Goal: Task Accomplishment & Management: Complete application form

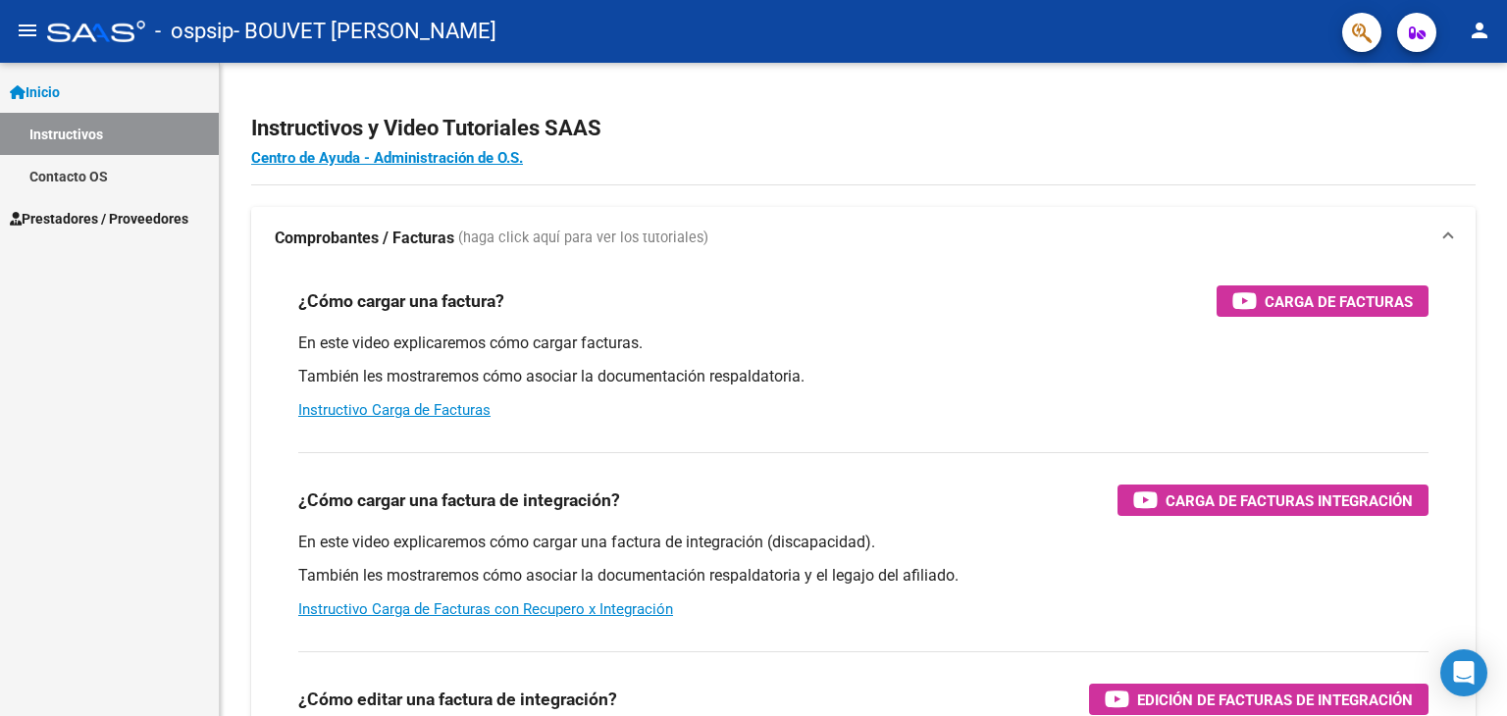
click at [93, 225] on span "Prestadores / Proveedores" at bounding box center [99, 219] width 179 height 22
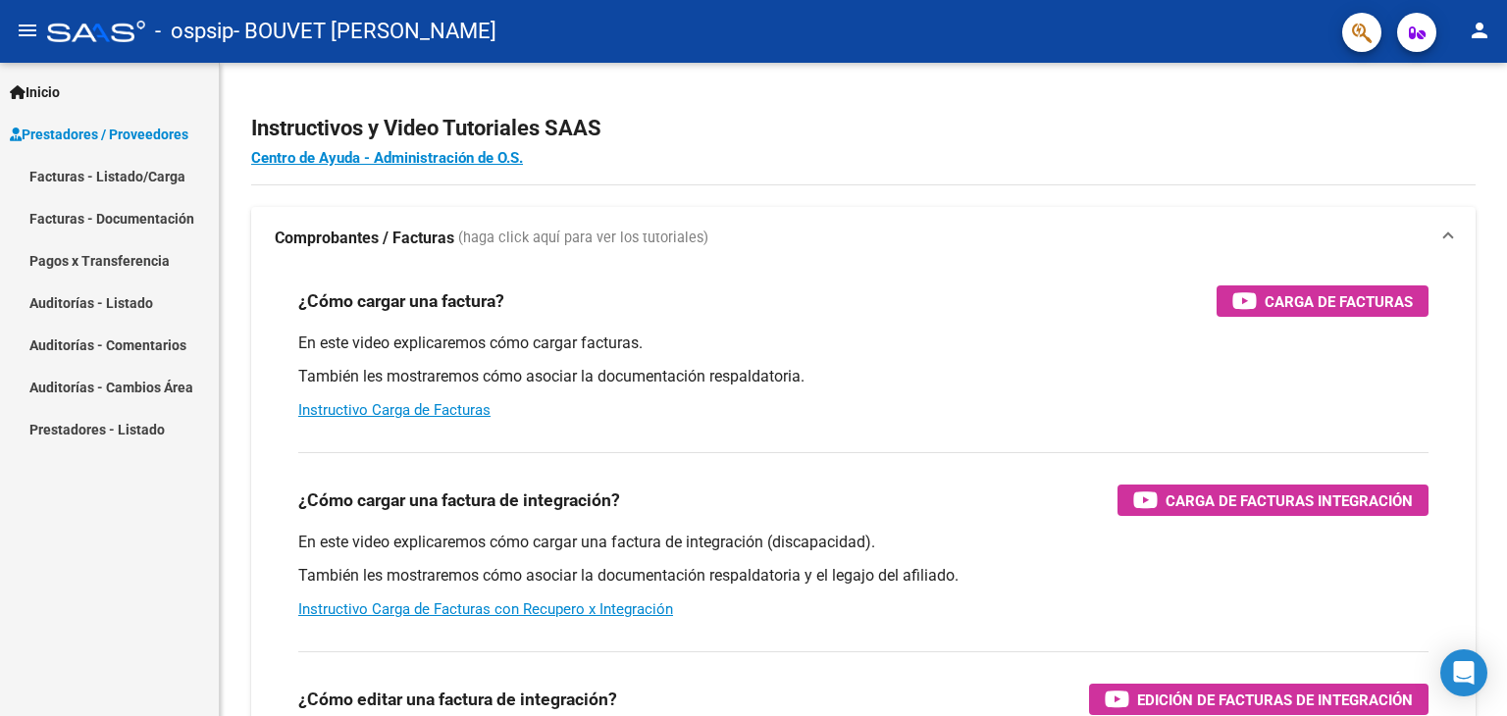
click at [132, 168] on link "Facturas - Listado/Carga" at bounding box center [109, 176] width 219 height 42
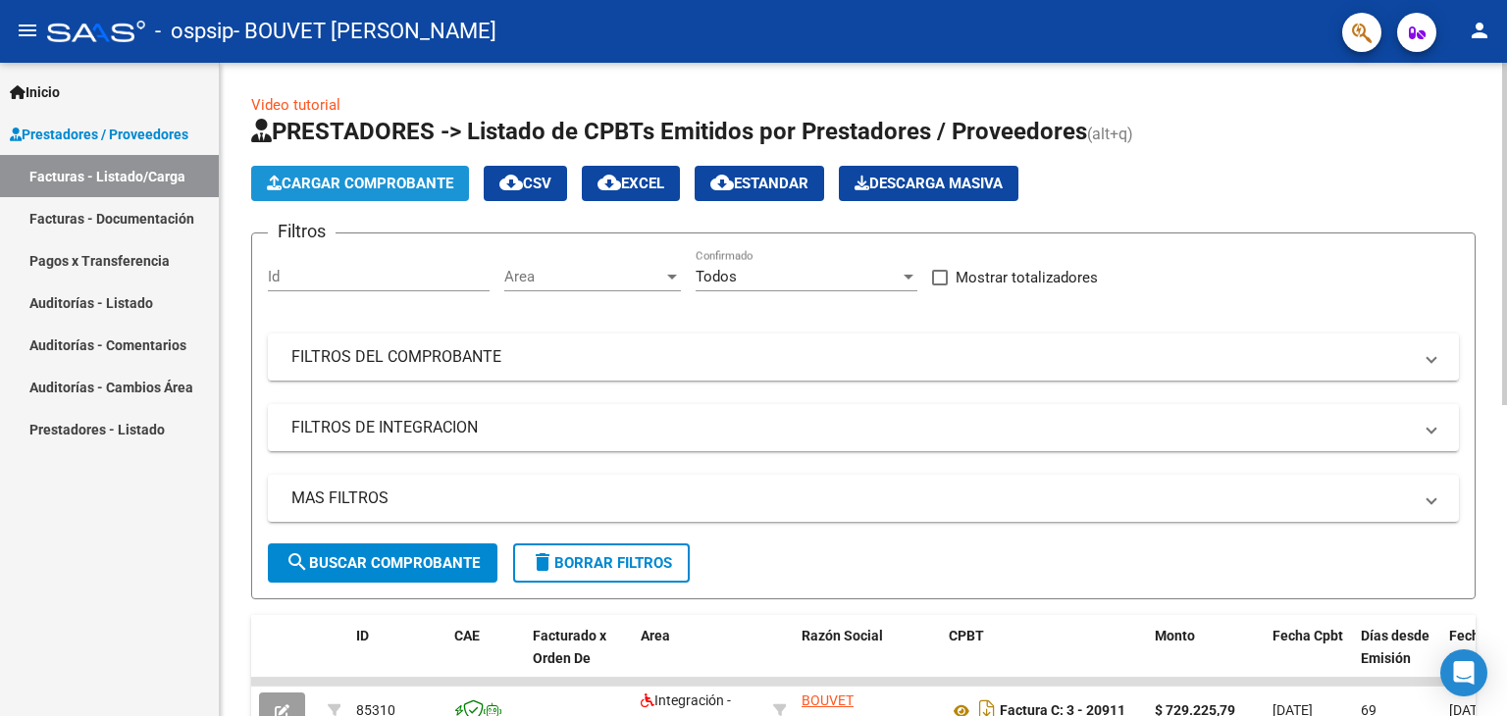
click at [394, 178] on span "Cargar Comprobante" at bounding box center [360, 184] width 186 height 18
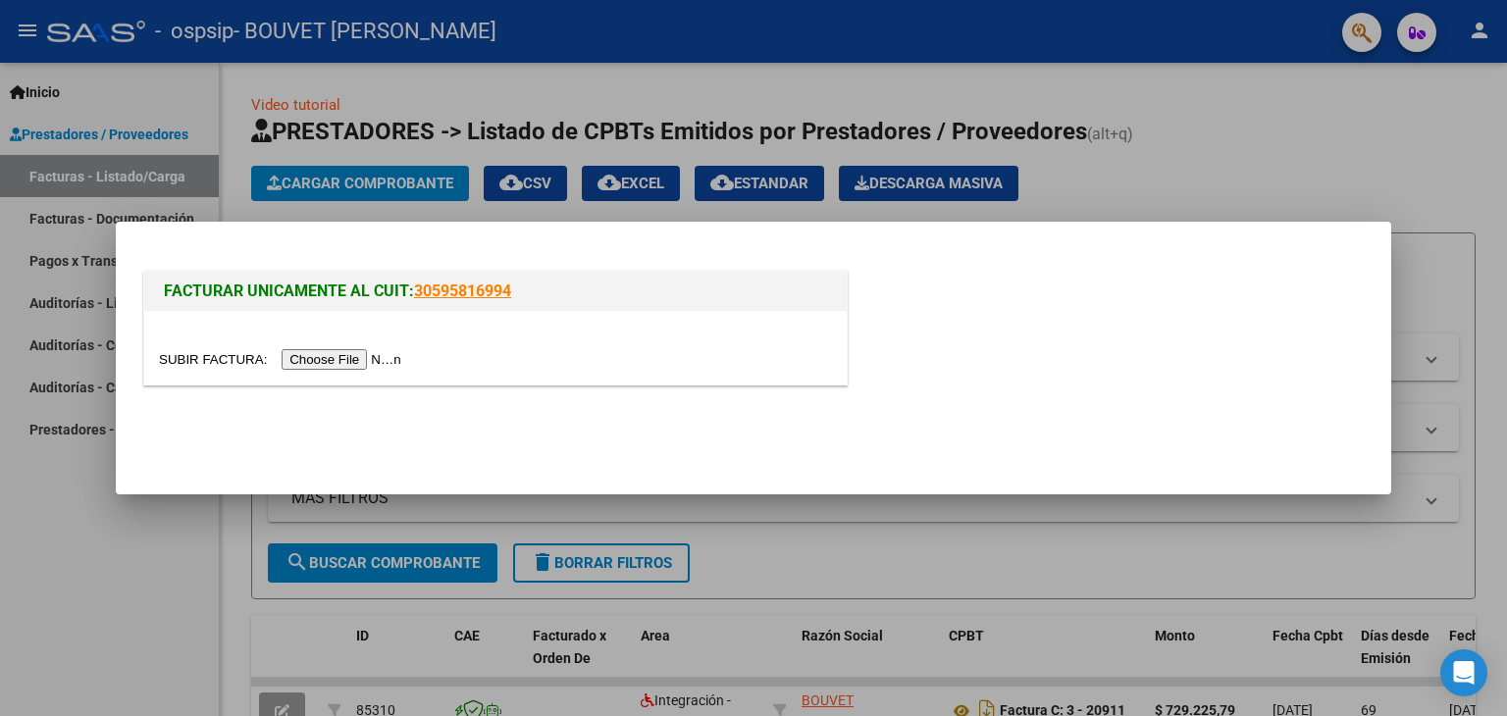
click at [317, 354] on input "file" at bounding box center [283, 359] width 248 height 21
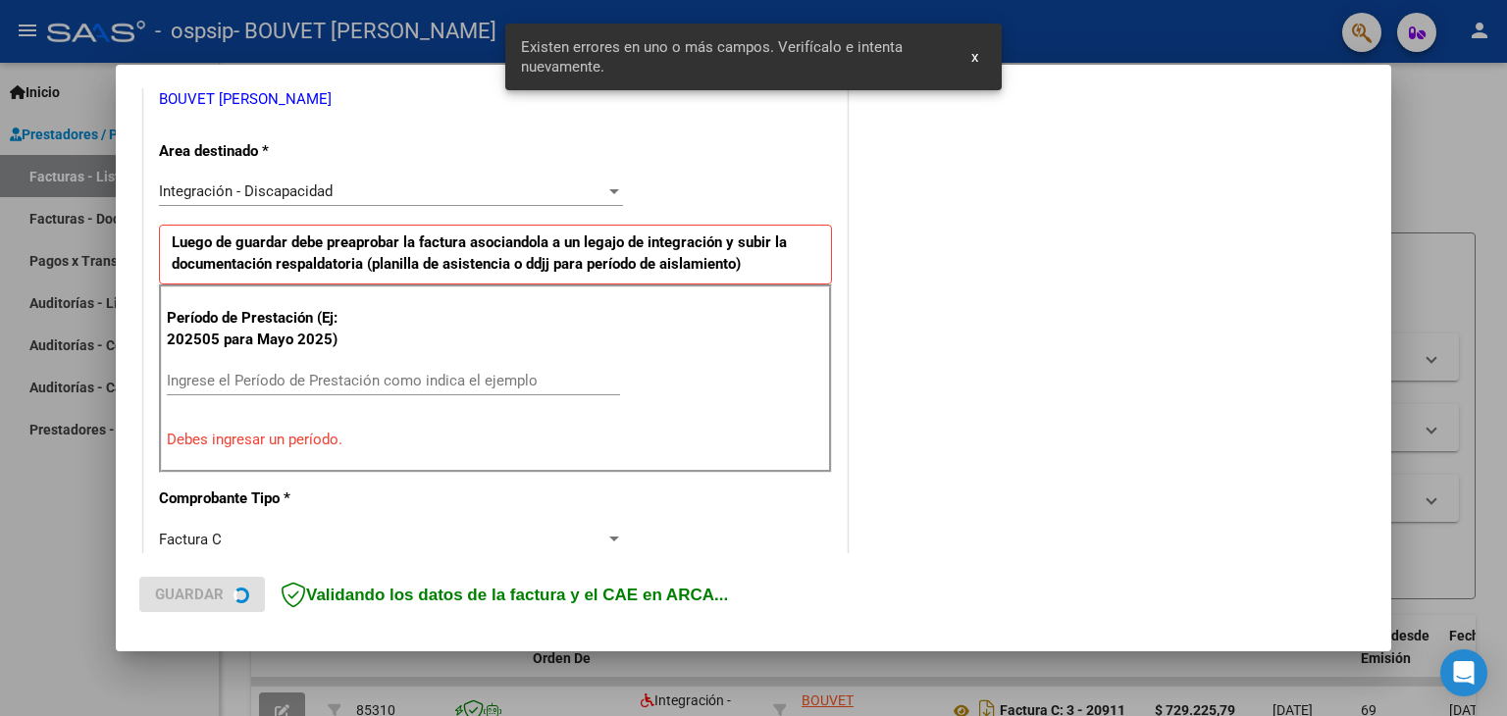
scroll to position [448, 0]
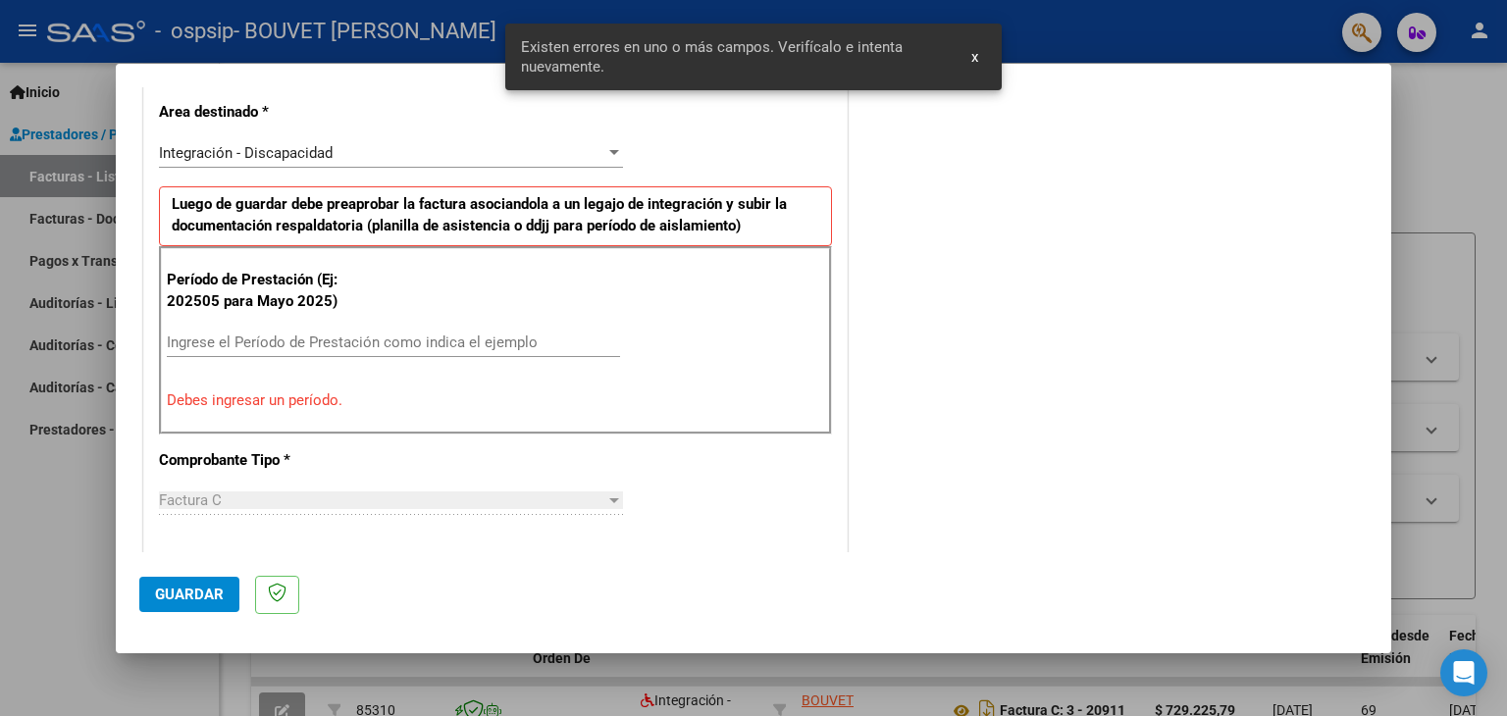
click at [360, 323] on div "Período de Prestación (Ej: 202505 para [DATE]) Ingrese el Período de Prestación…" at bounding box center [495, 340] width 673 height 188
click at [359, 341] on input "Ingrese el Período de Prestación como indica el ejemplo" at bounding box center [393, 343] width 453 height 18
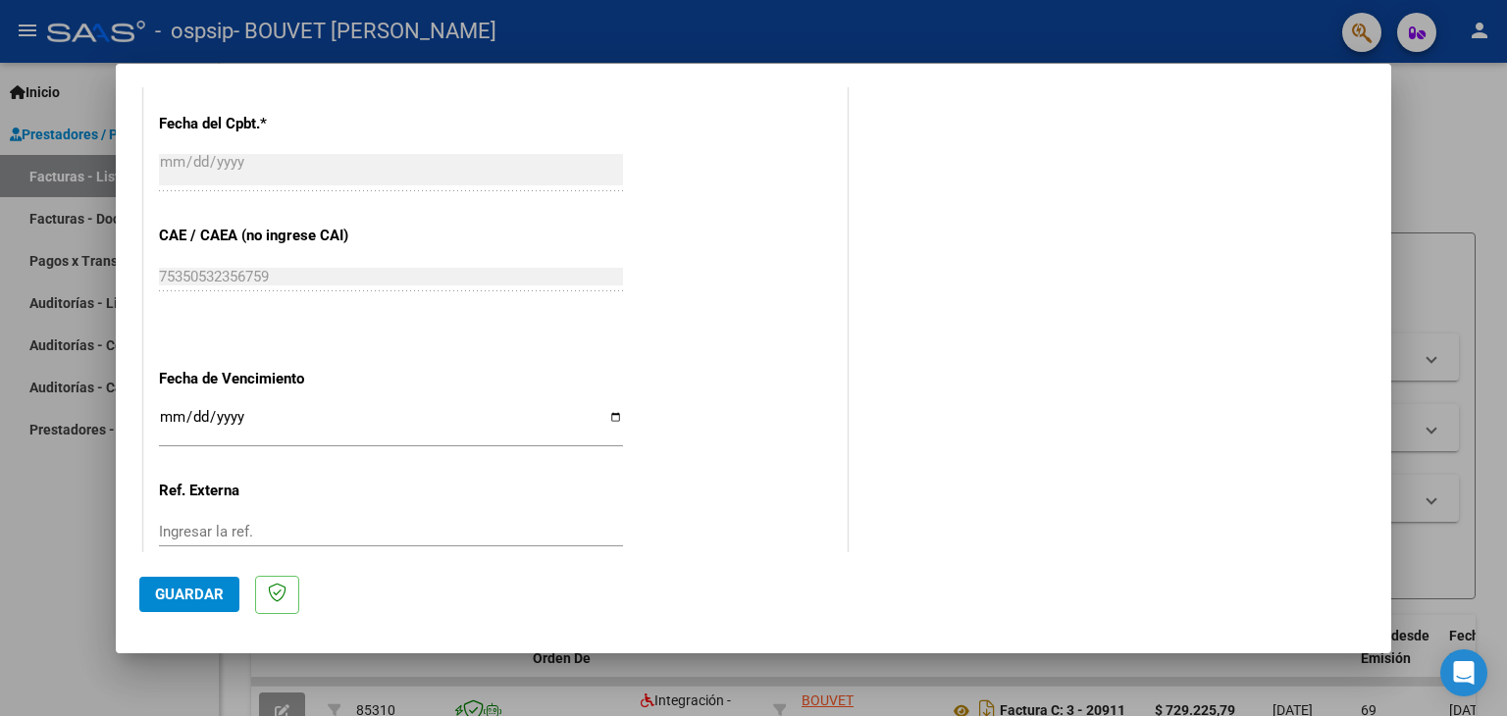
scroll to position [1258, 0]
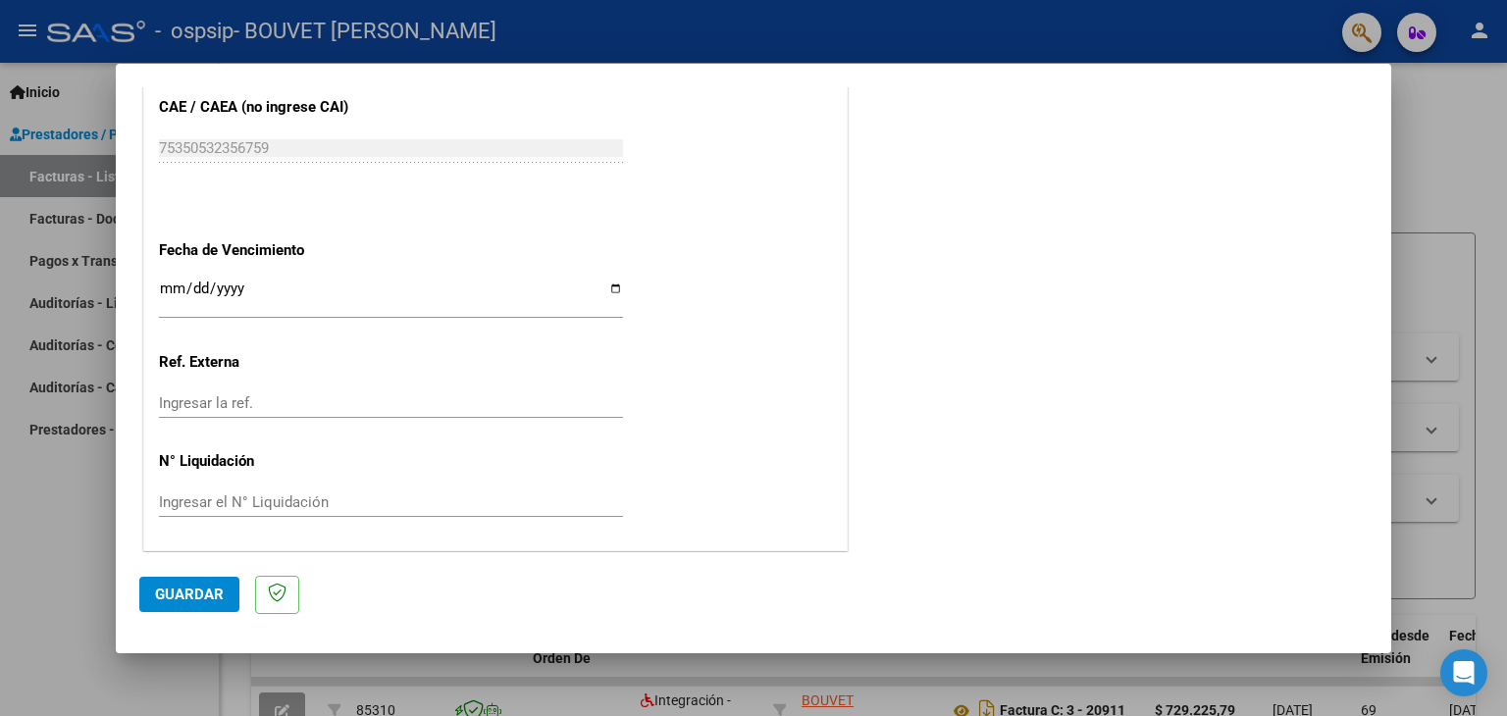
type input "202508"
click at [604, 287] on input "Ingresar la fecha" at bounding box center [391, 296] width 464 height 31
type input "[DATE]"
click at [172, 592] on span "Guardar" at bounding box center [189, 595] width 69 height 18
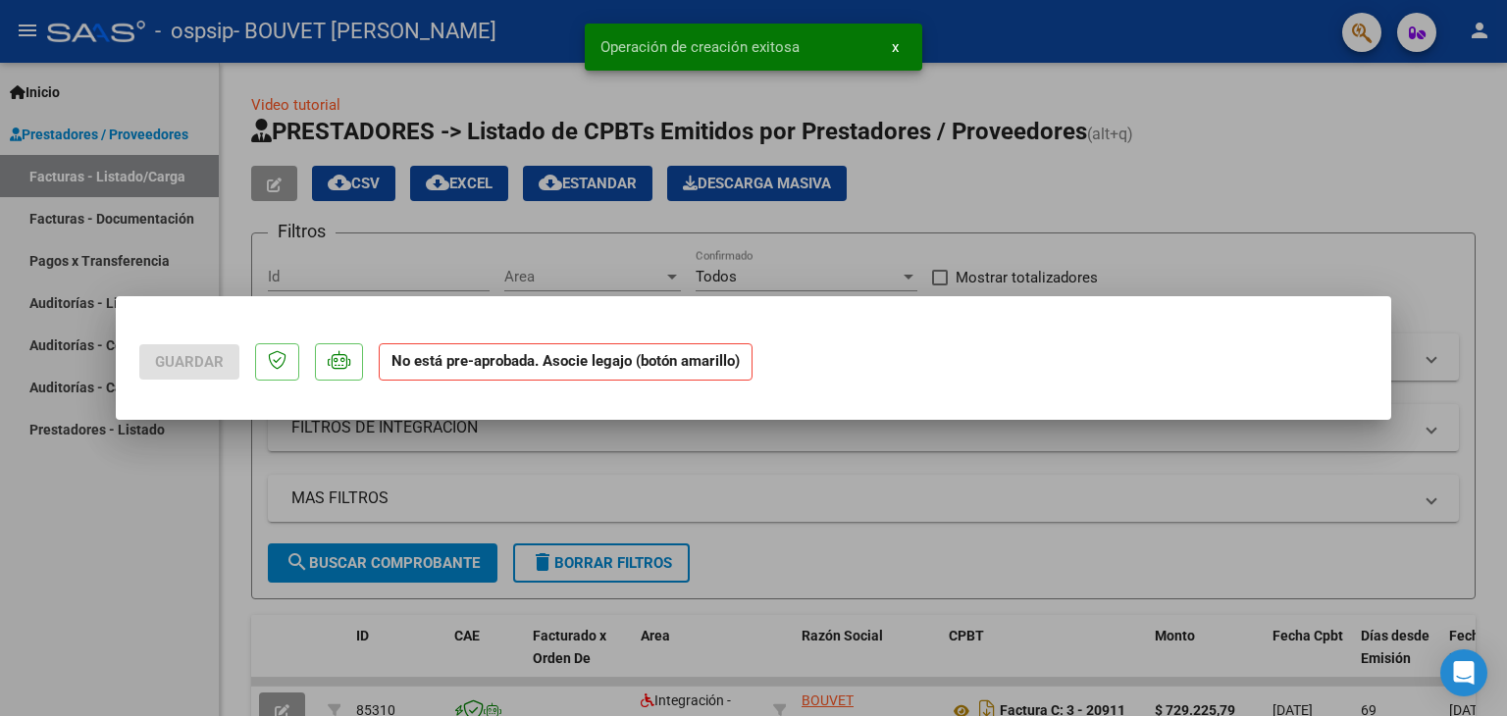
scroll to position [0, 0]
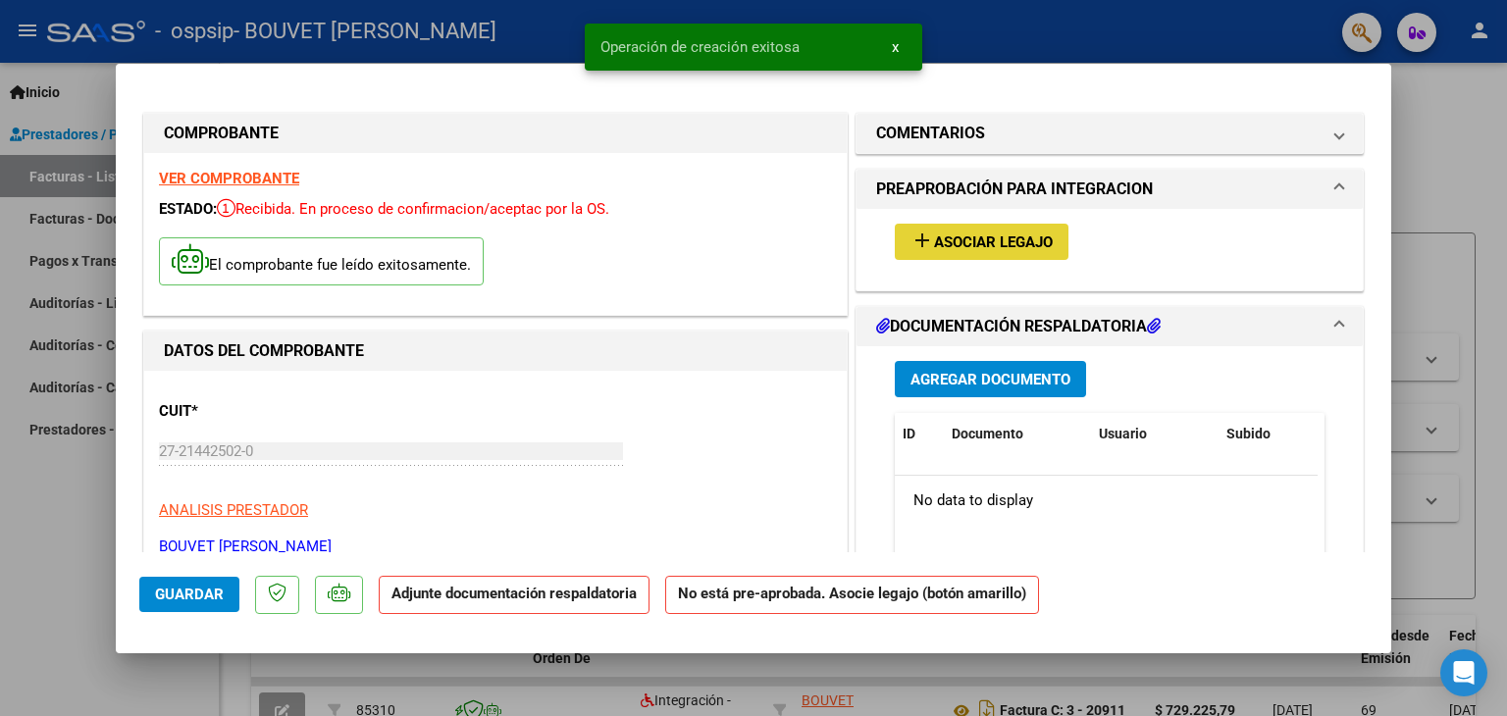
click at [989, 233] on span "Asociar Legajo" at bounding box center [993, 242] width 119 height 18
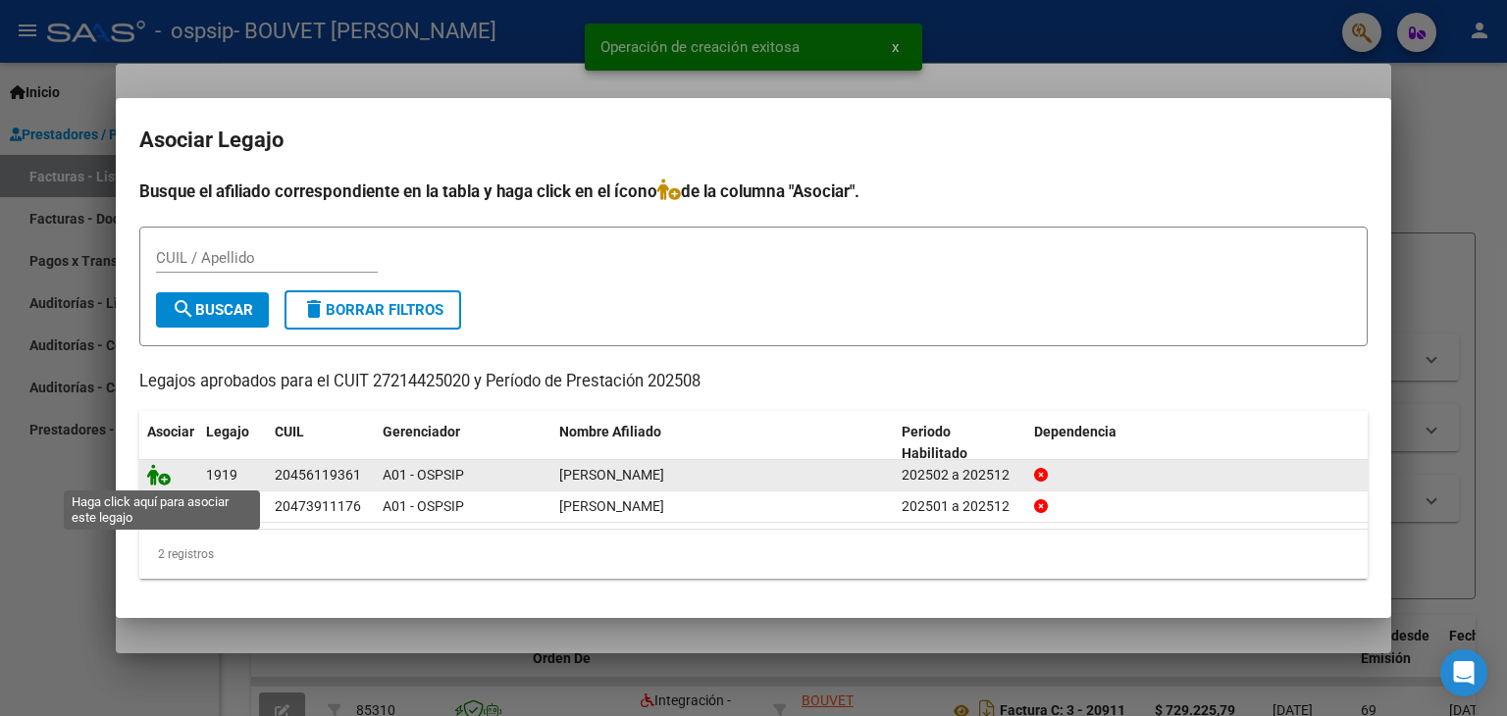
click at [160, 480] on icon at bounding box center [159, 475] width 24 height 22
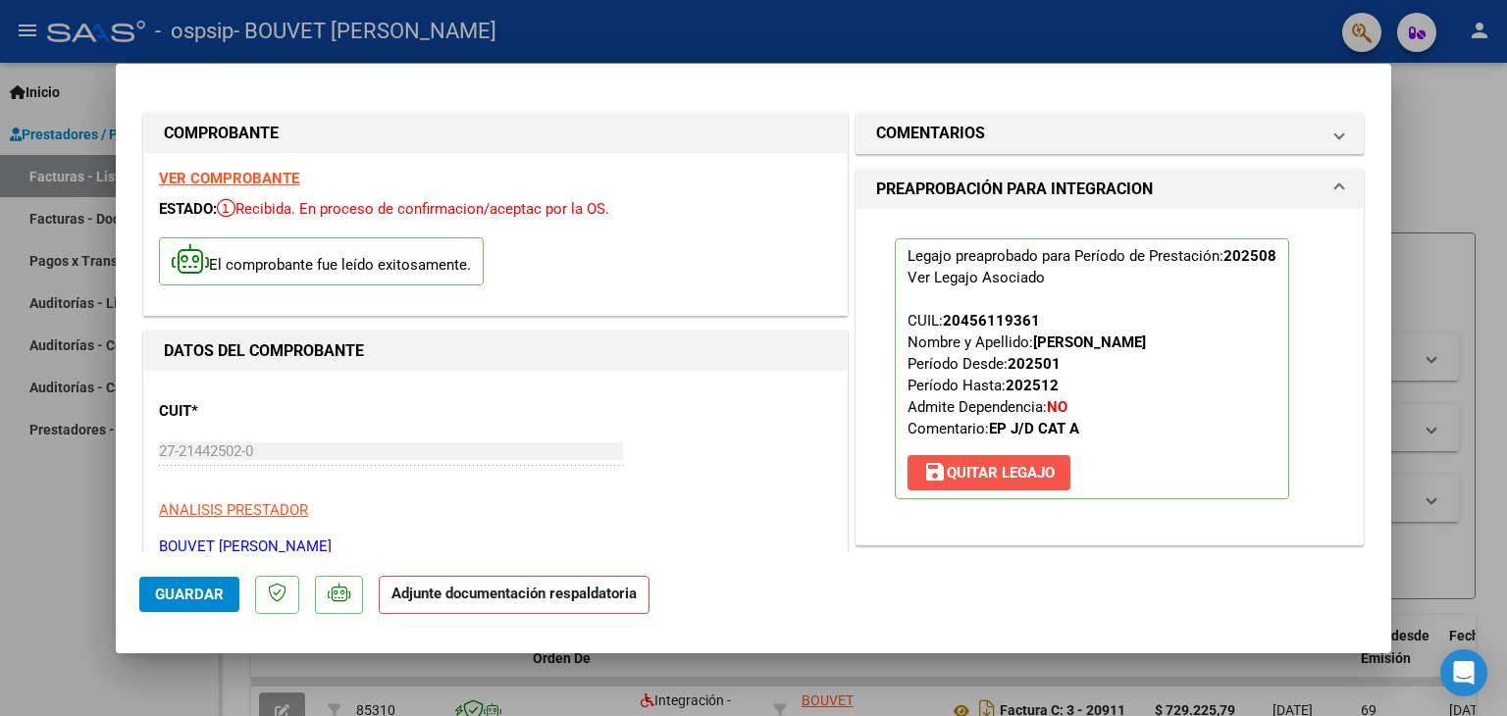
click at [1001, 465] on span "save [PERSON_NAME]" at bounding box center [988, 473] width 131 height 18
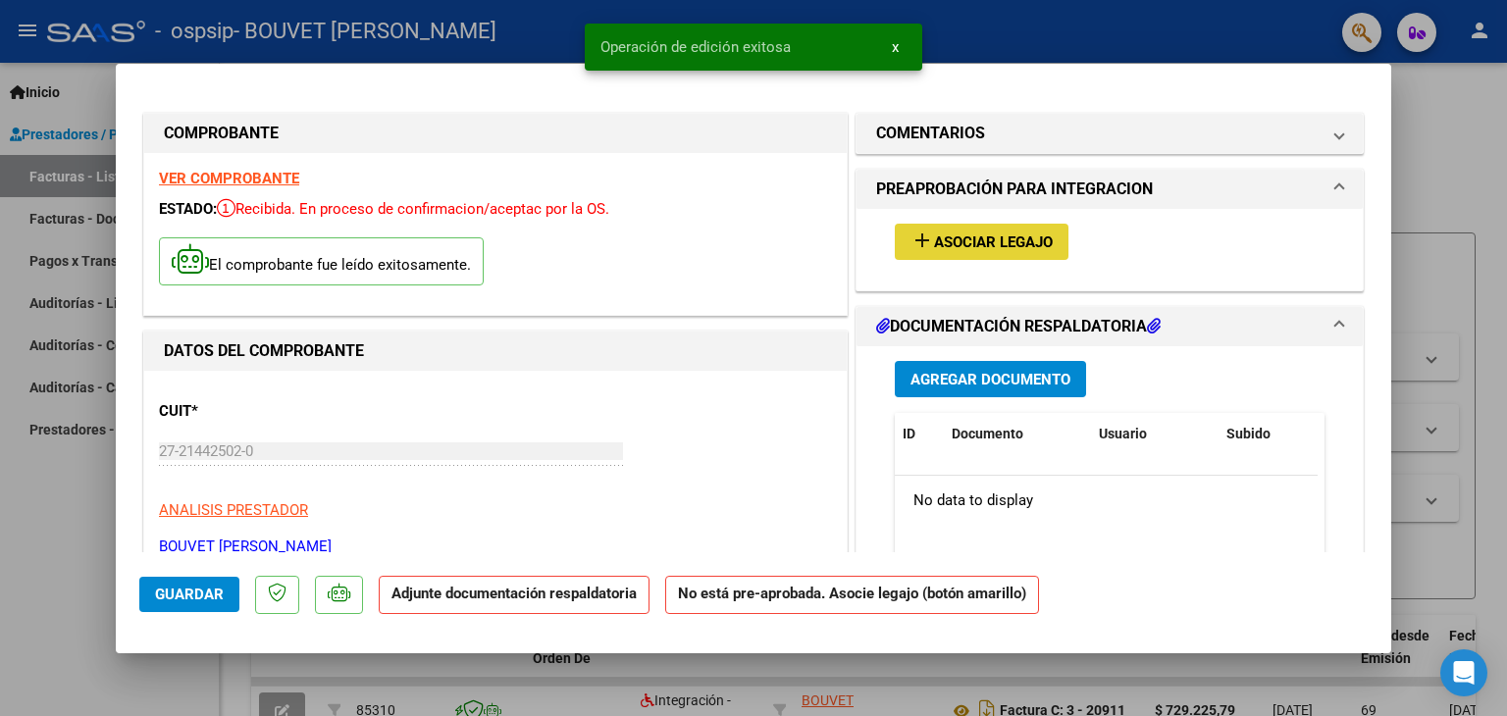
click at [1009, 246] on span "Asociar Legajo" at bounding box center [993, 242] width 119 height 18
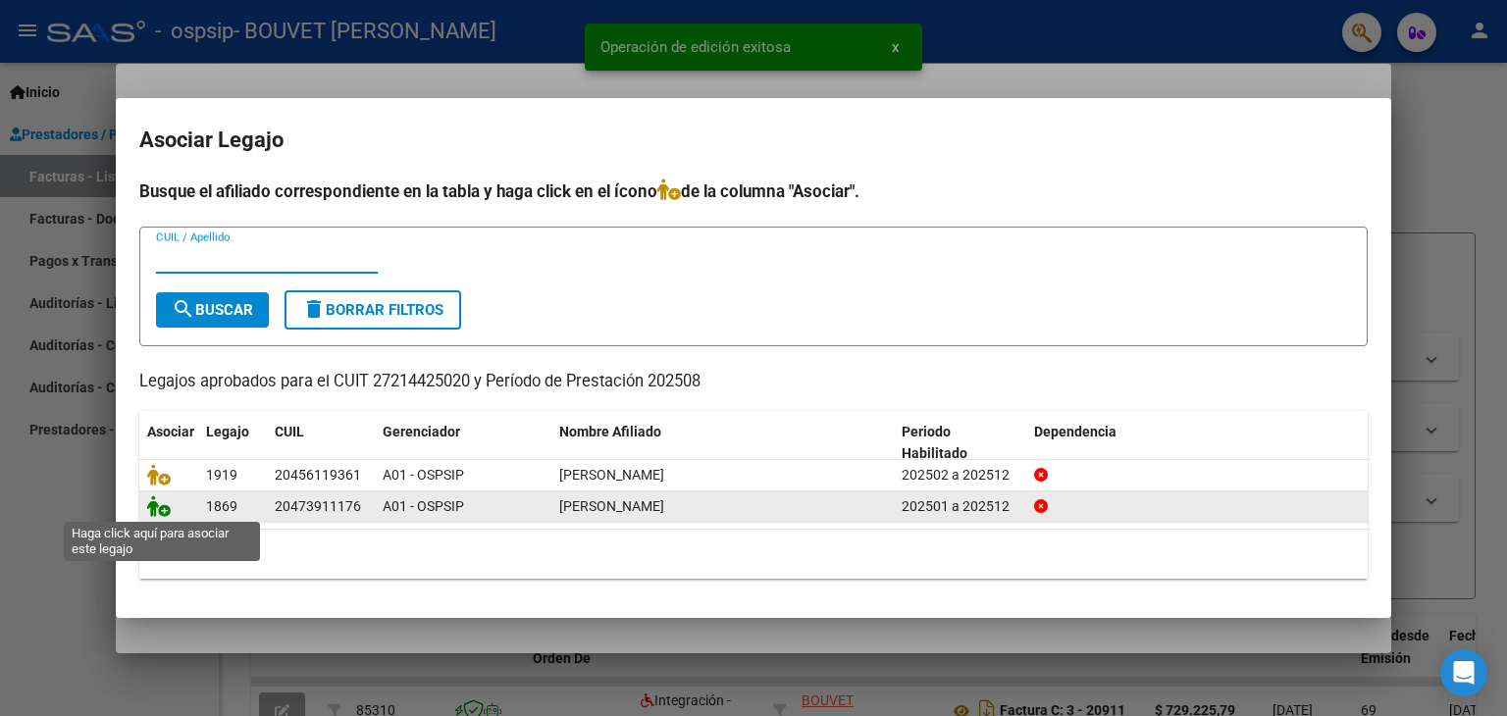
click at [159, 505] on icon at bounding box center [159, 506] width 24 height 22
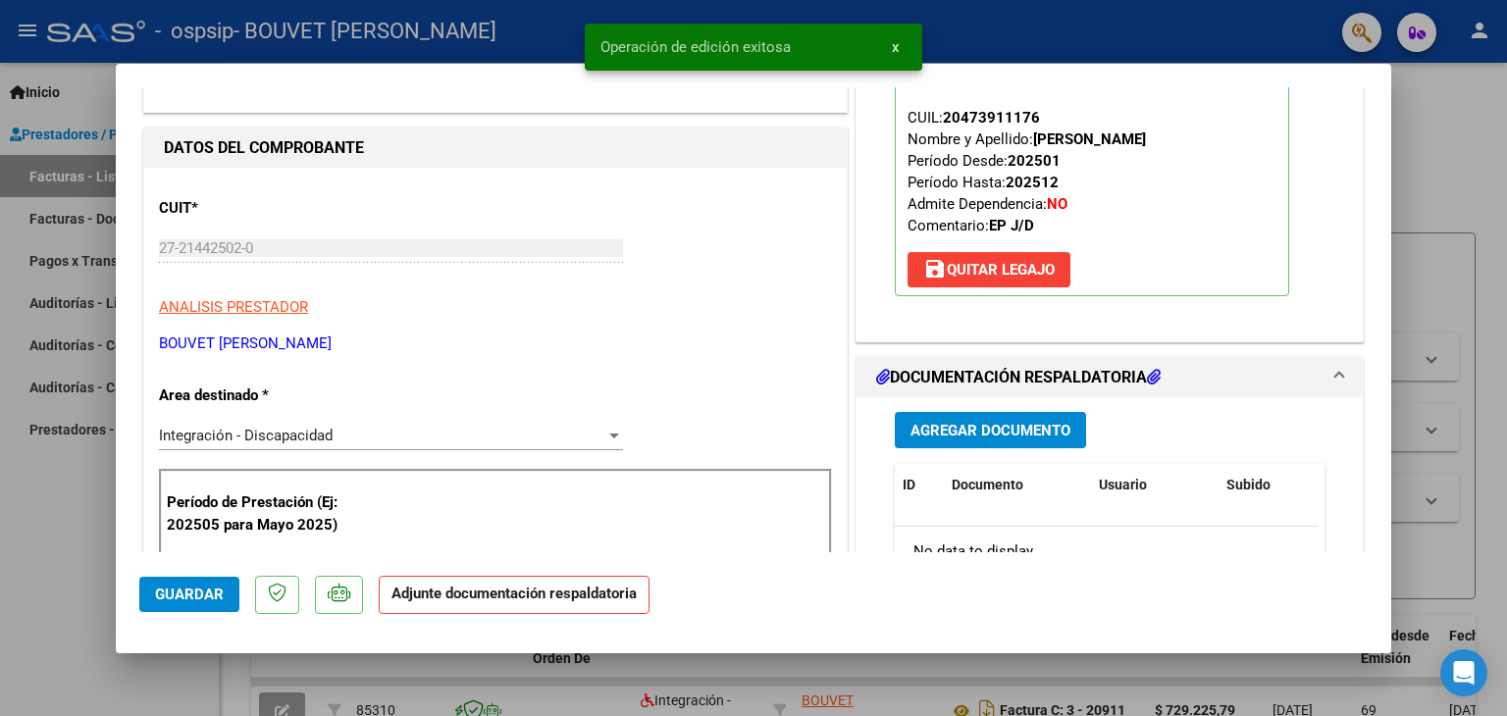
scroll to position [392, 0]
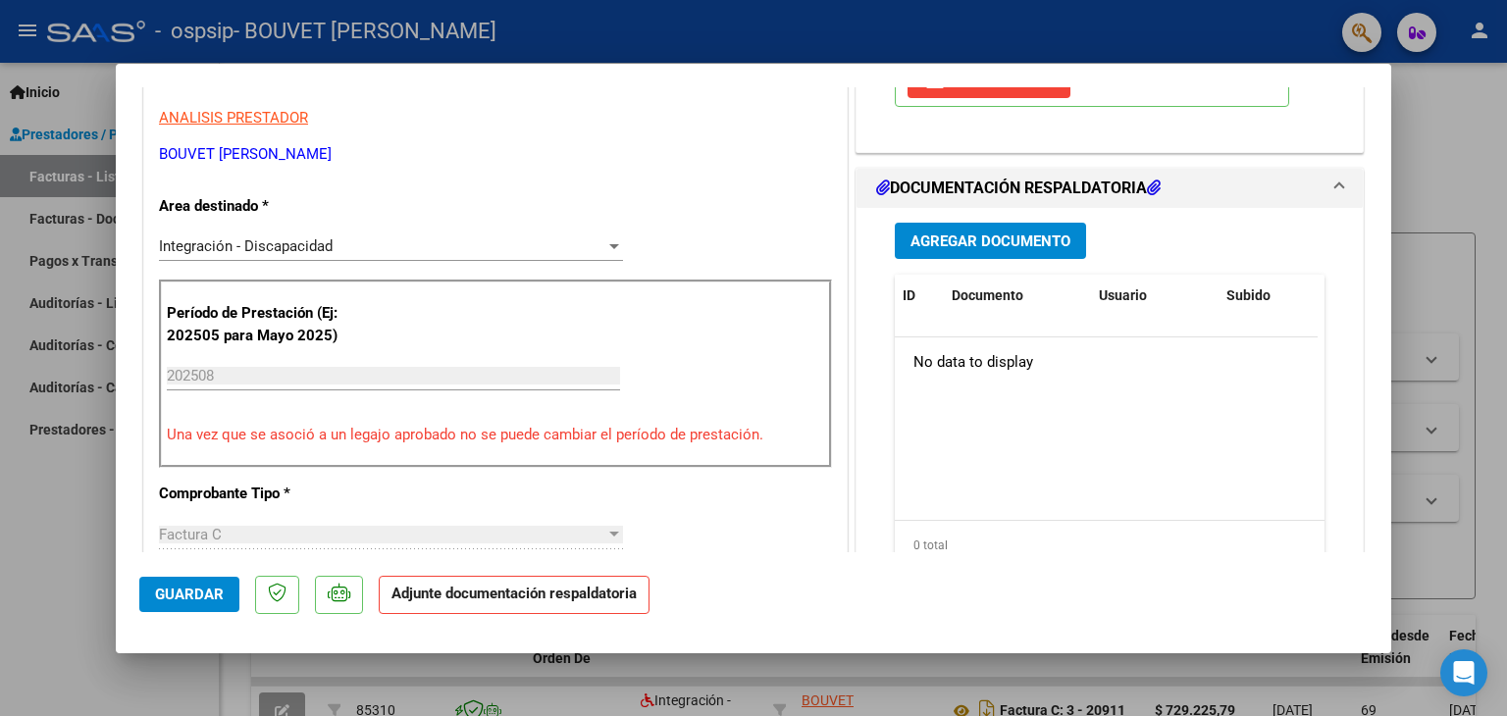
click at [910, 239] on span "Agregar Documento" at bounding box center [990, 241] width 160 height 18
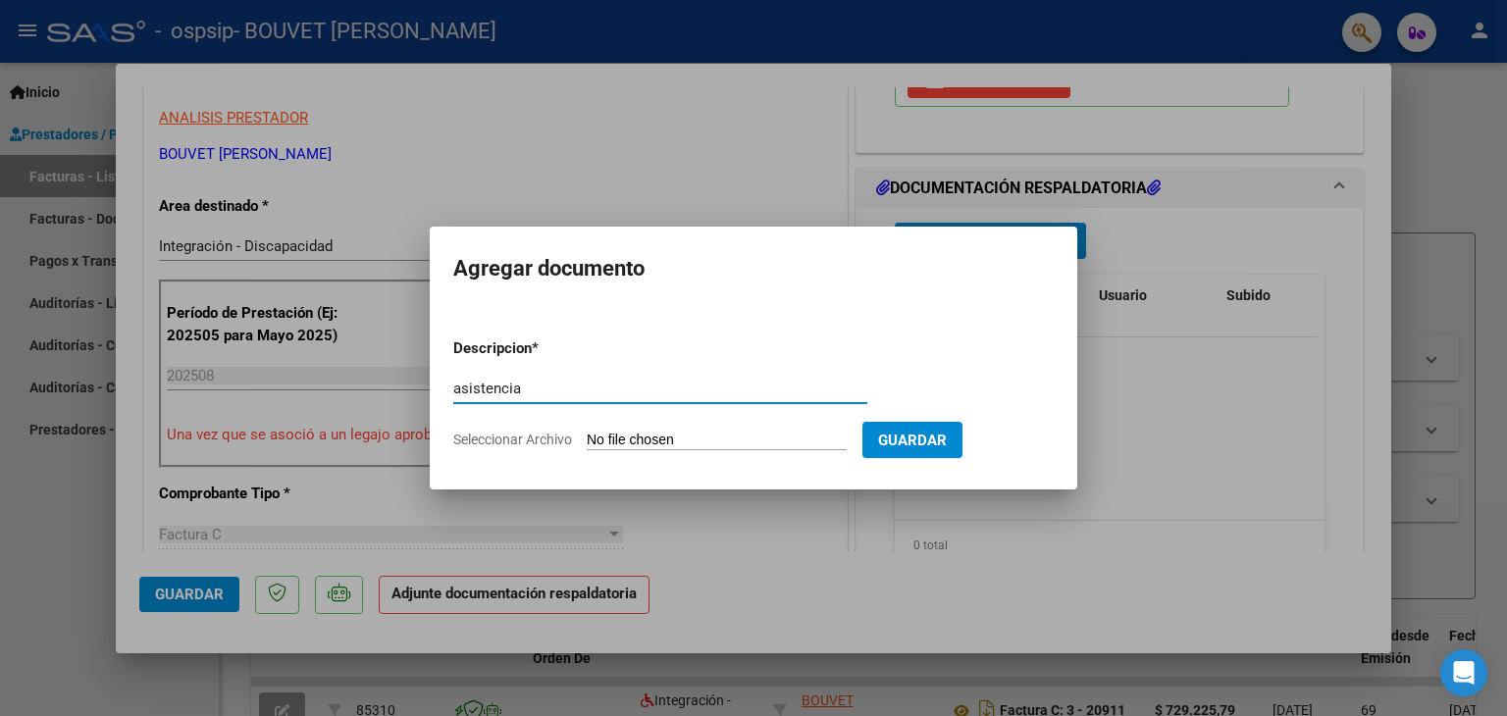
type input "asistencia"
click at [611, 444] on input "Seleccionar Archivo" at bounding box center [717, 441] width 260 height 19
click at [698, 331] on form "Descripcion * asistencia Escriba aquí una descripcion Seleccionar Archivo Guard…" at bounding box center [753, 394] width 600 height 143
click at [628, 441] on input "Seleccionar Archivo" at bounding box center [717, 441] width 260 height 19
click at [615, 441] on input "Seleccionar Archivo" at bounding box center [717, 441] width 260 height 19
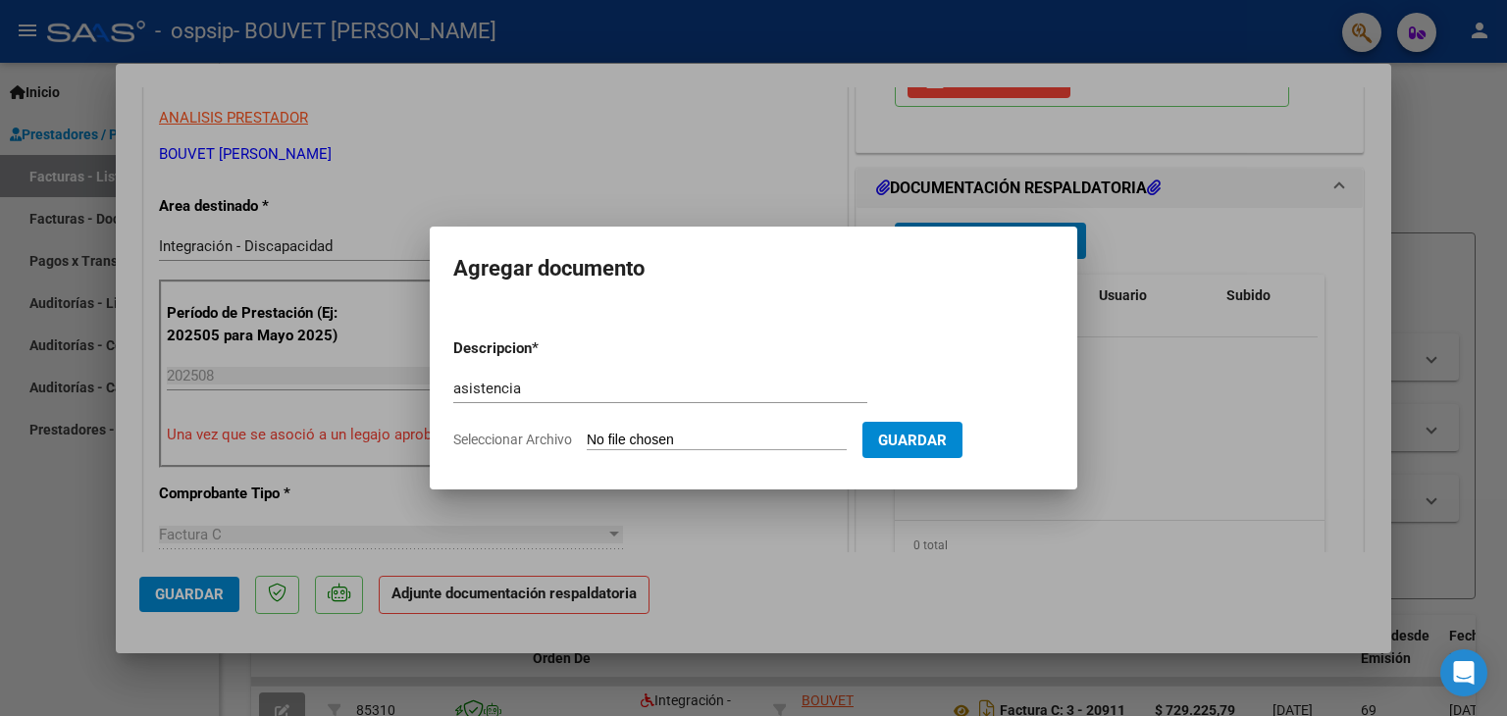
type input "C:\fakepath\LEIVA [DATE].pdf"
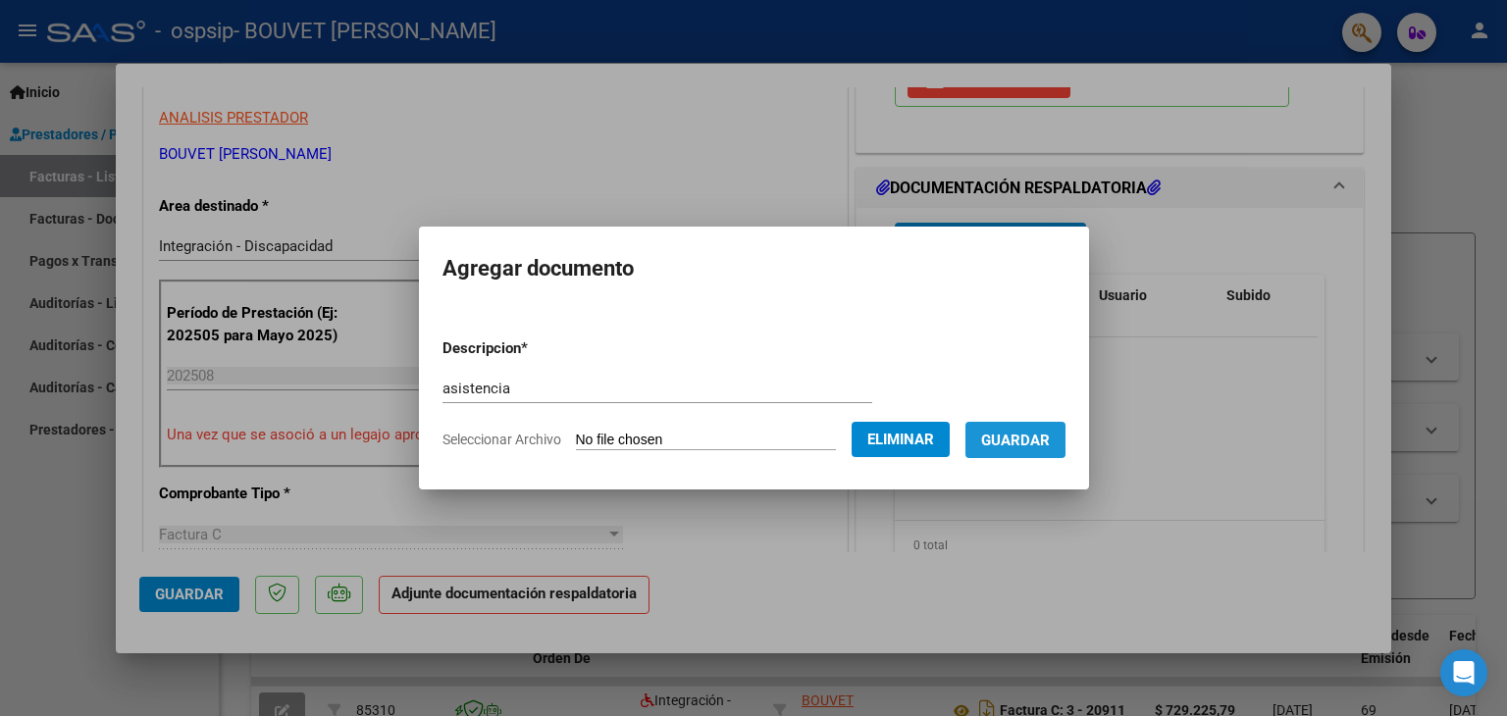
click at [1049, 437] on span "Guardar" at bounding box center [1015, 441] width 69 height 18
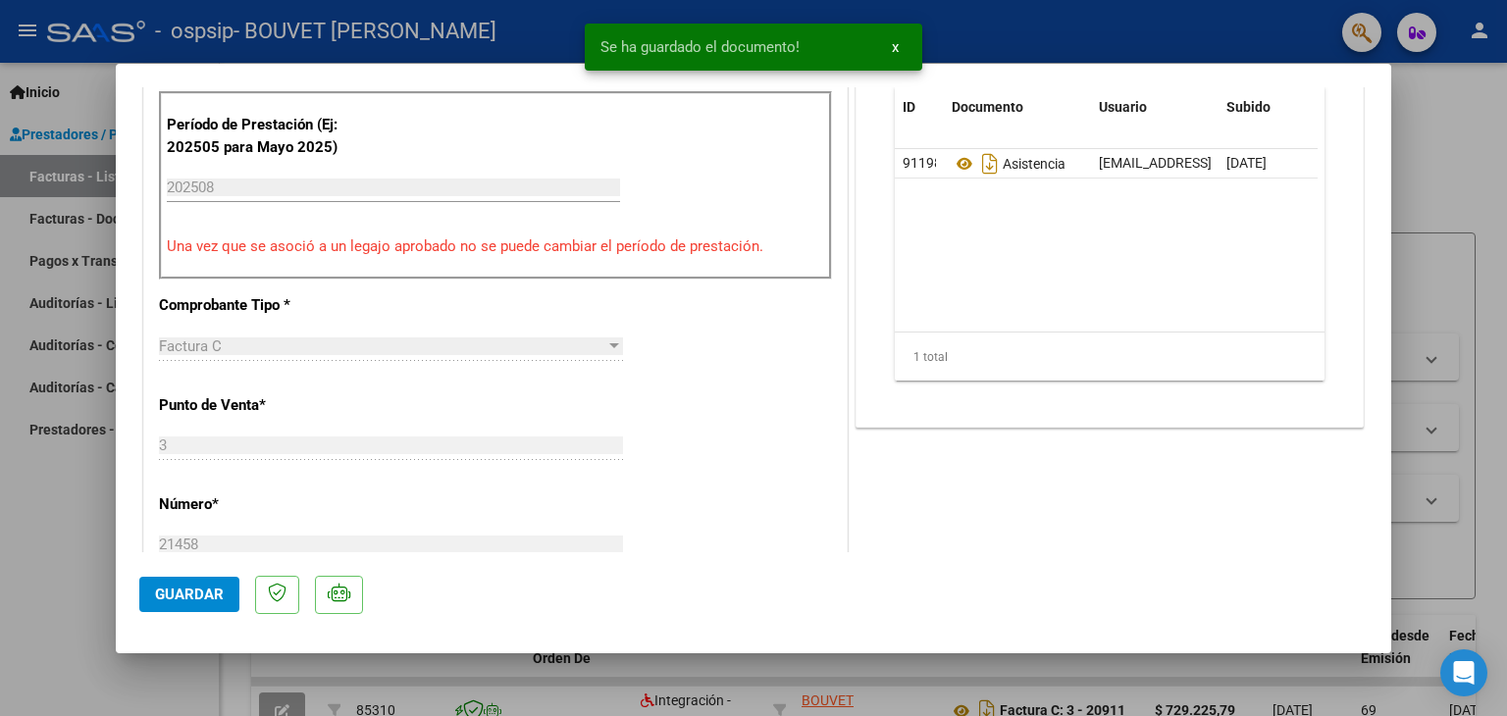
scroll to position [0, 0]
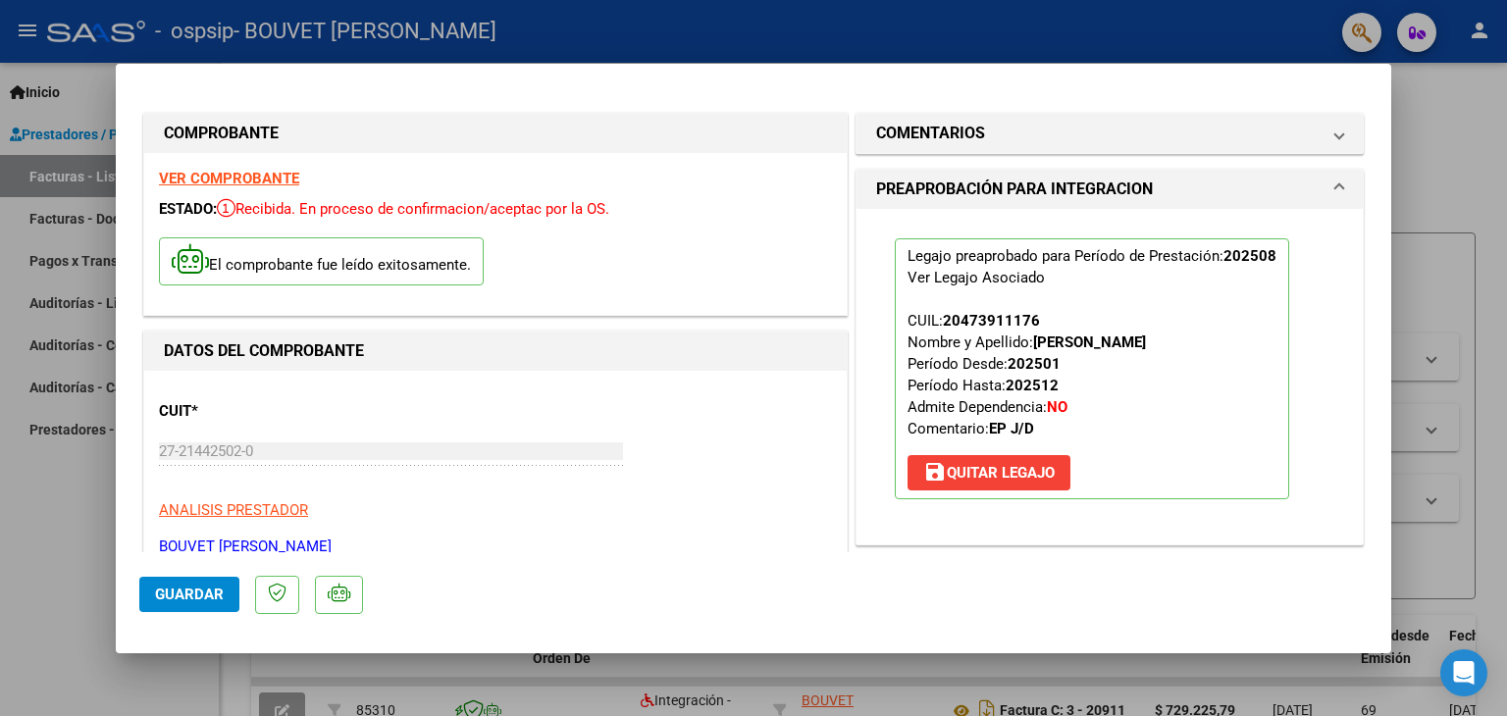
click at [179, 596] on span "Guardar" at bounding box center [189, 595] width 69 height 18
click at [1461, 185] on div at bounding box center [753, 358] width 1507 height 716
type input "$ 0,00"
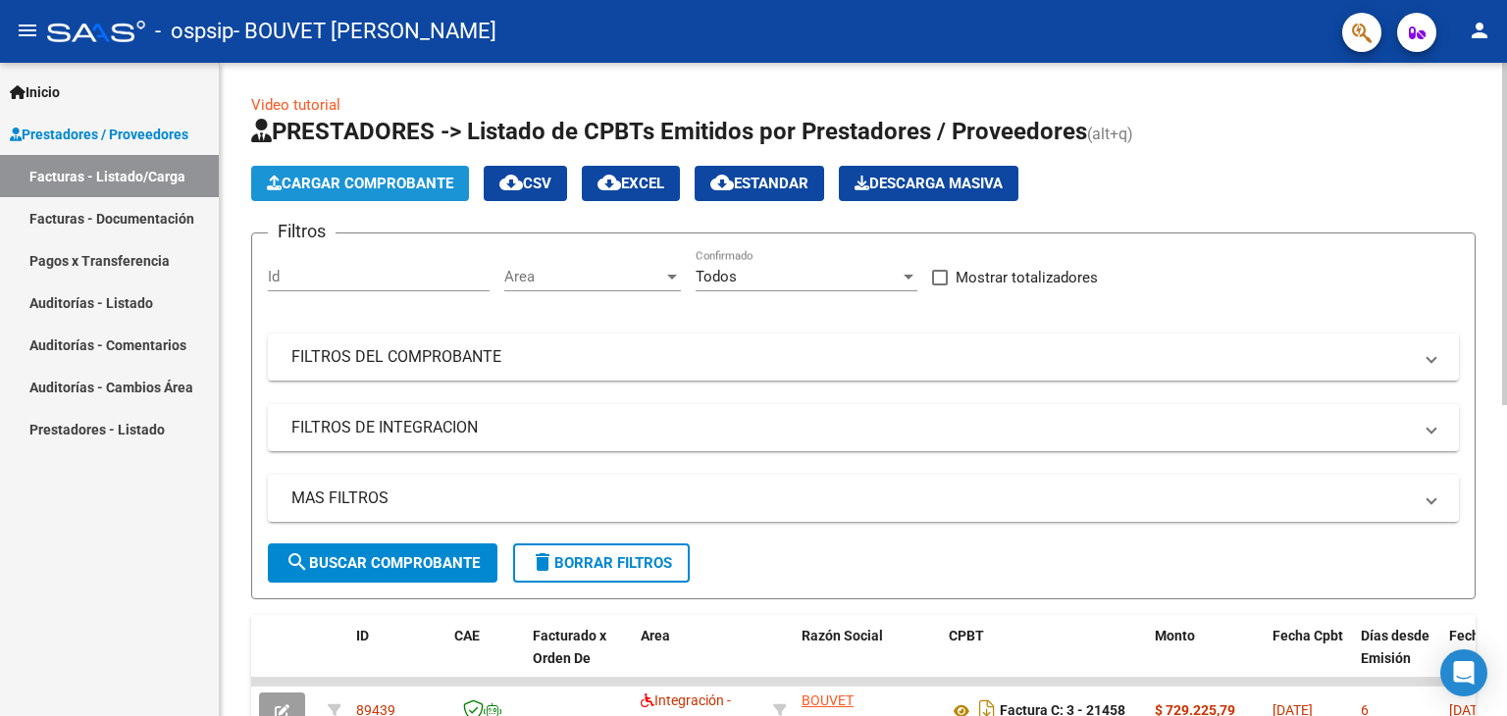
click at [321, 190] on span "Cargar Comprobante" at bounding box center [360, 184] width 186 height 18
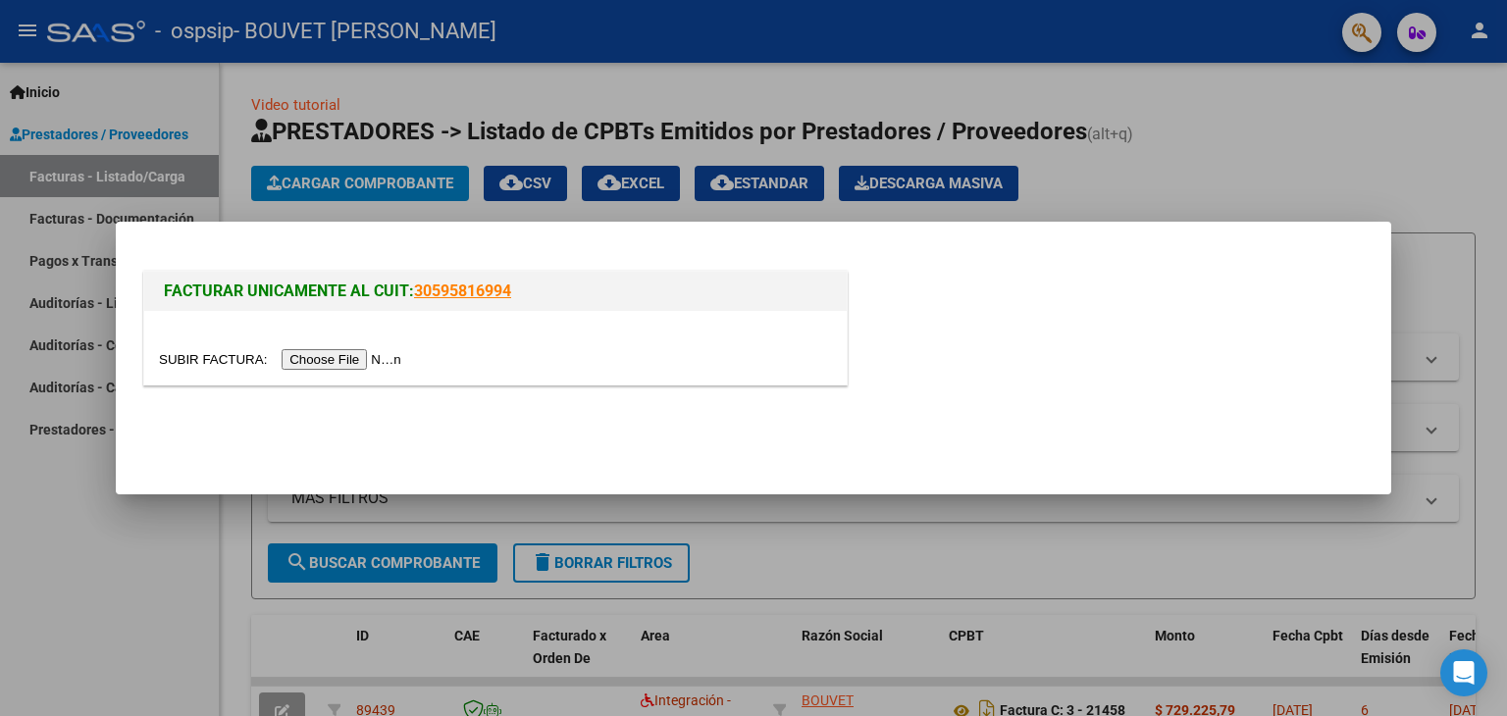
click at [322, 360] on input "file" at bounding box center [283, 359] width 248 height 21
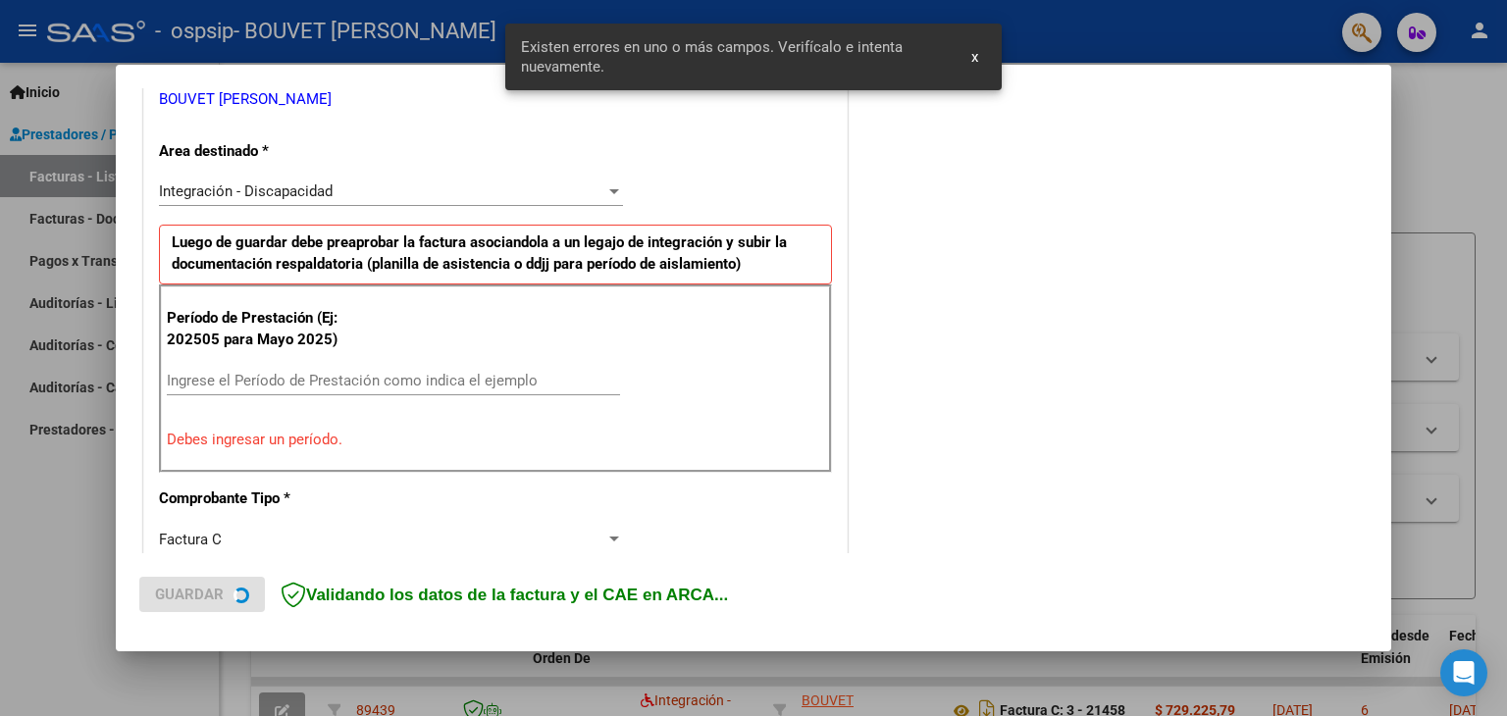
scroll to position [412, 0]
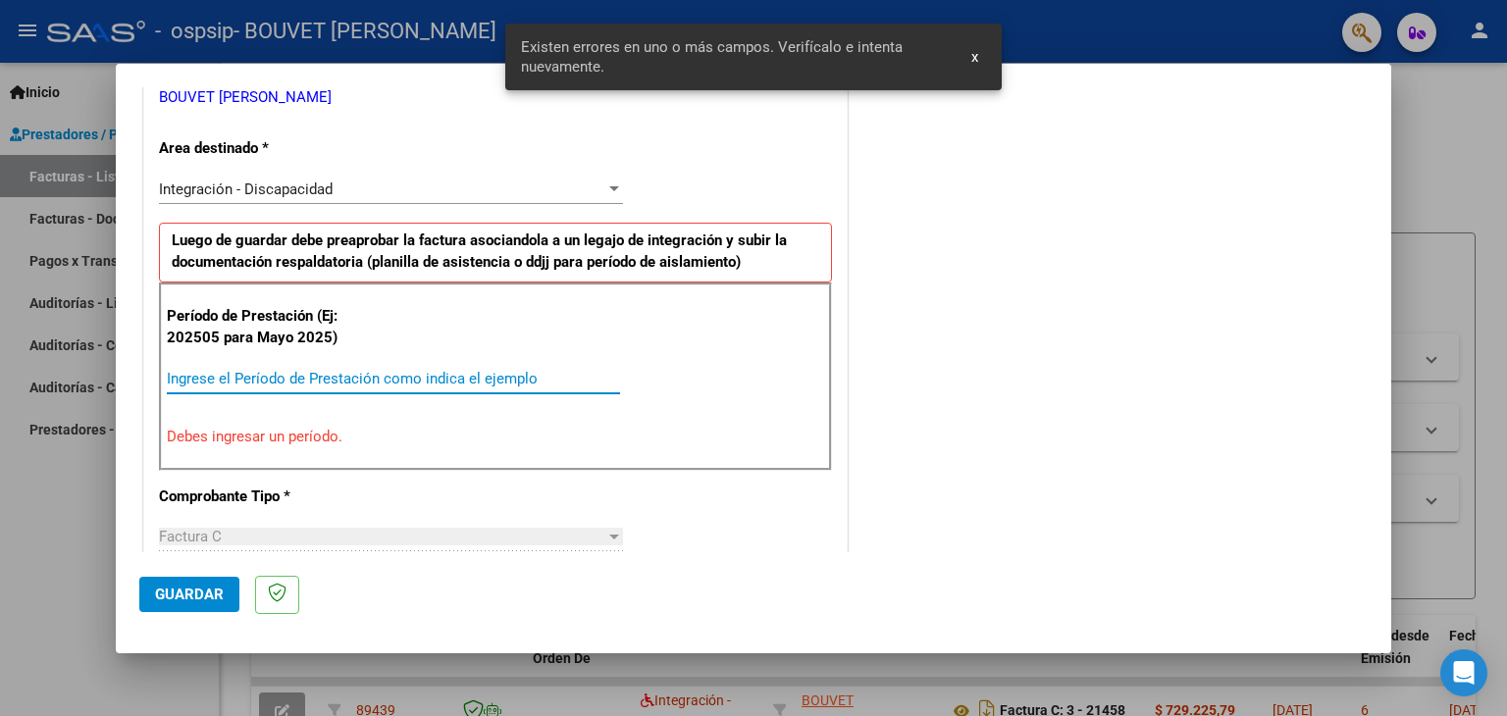
click at [357, 373] on input "Ingrese el Período de Prestación como indica el ejemplo" at bounding box center [393, 379] width 453 height 18
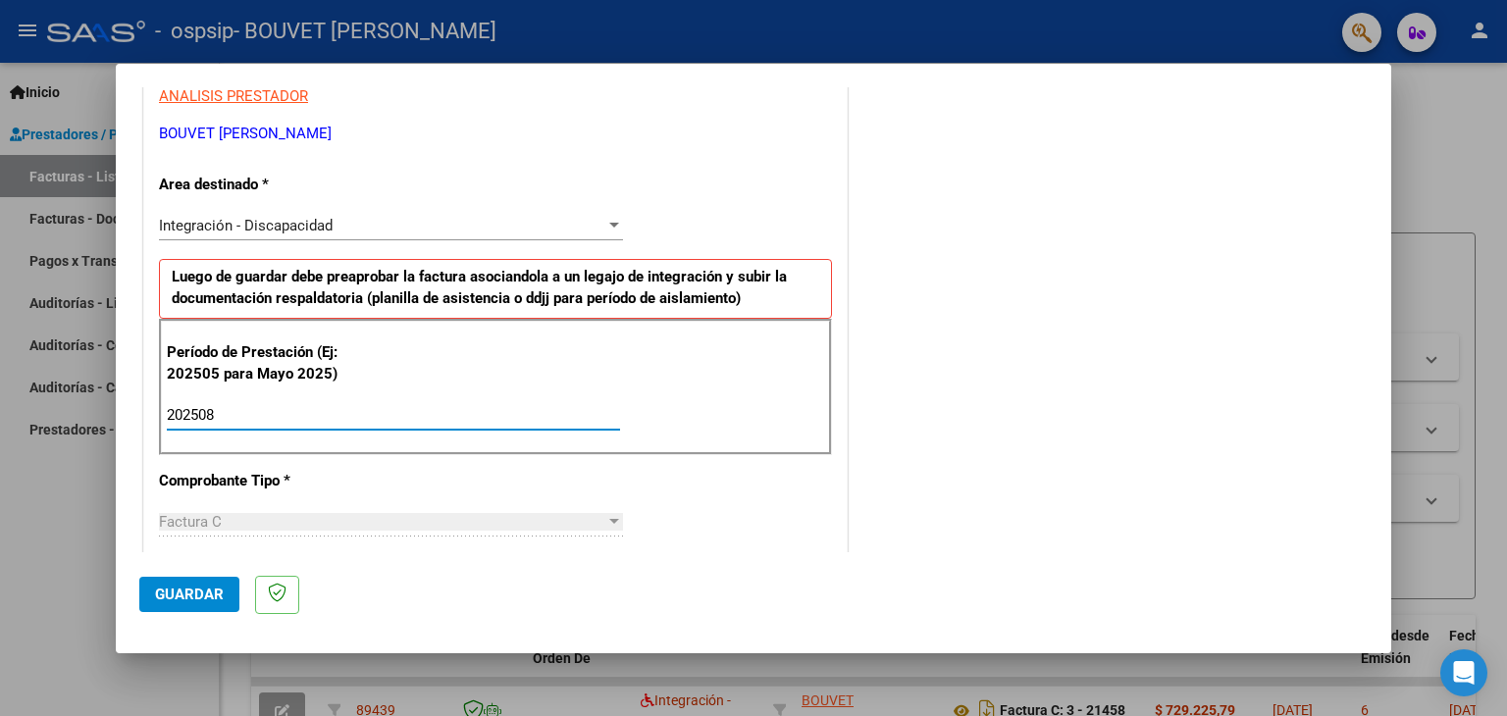
scroll to position [0, 0]
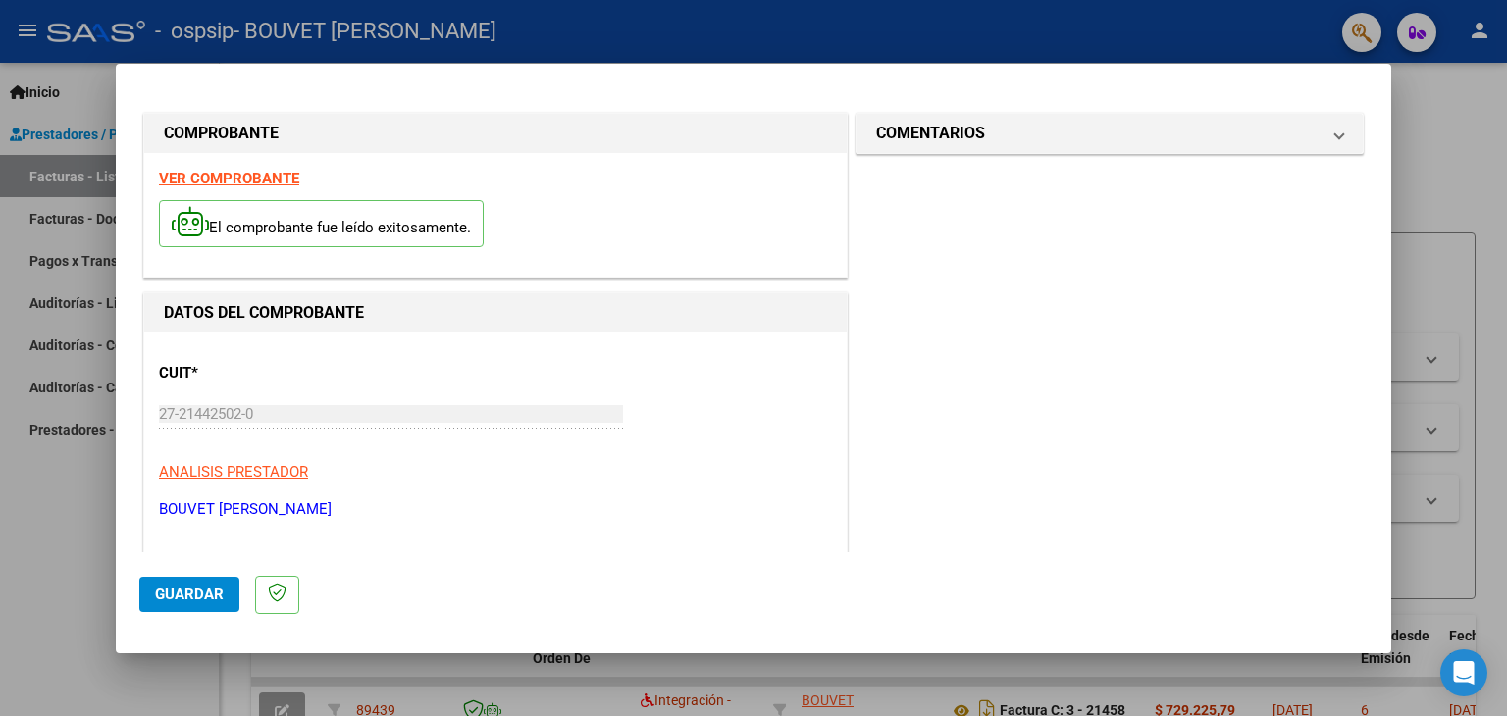
type input "202508"
click at [165, 604] on button "Guardar" at bounding box center [189, 594] width 100 height 35
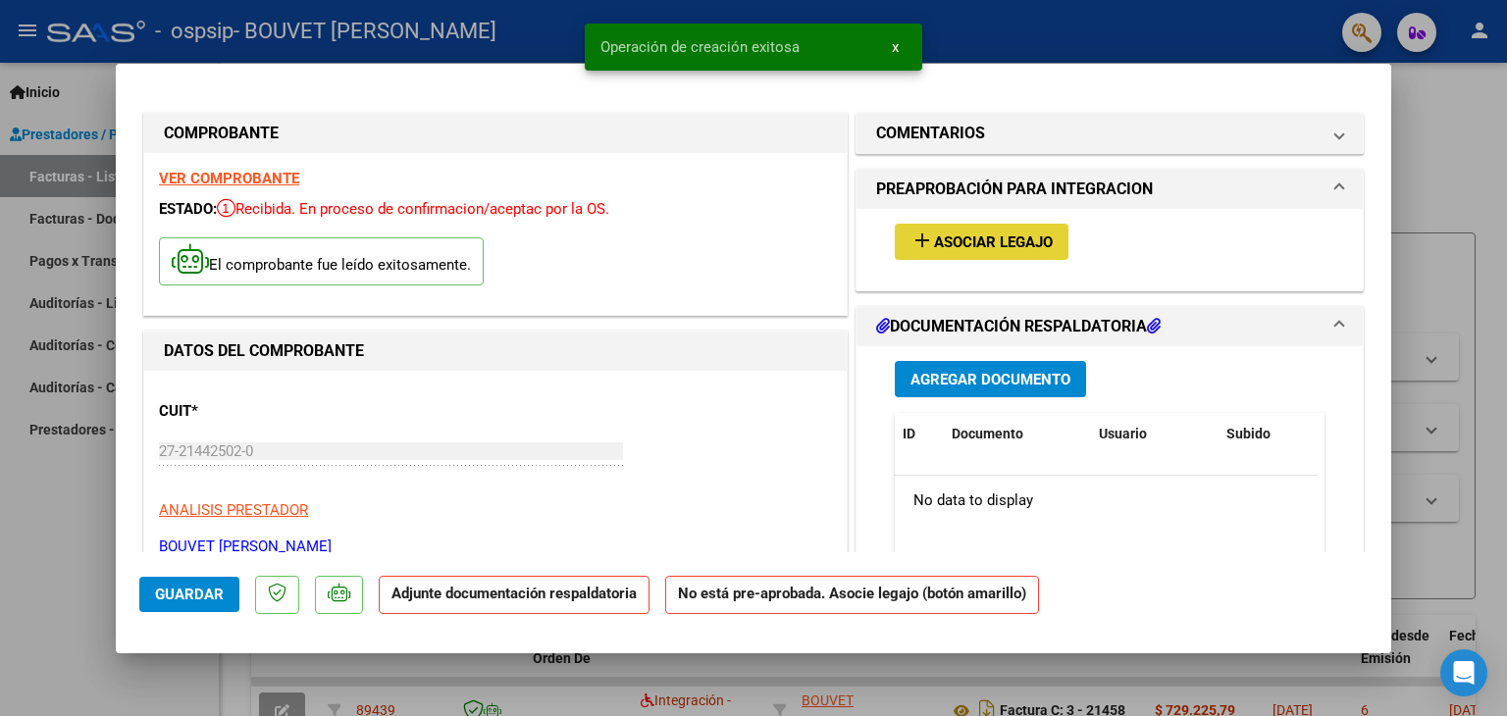
click at [963, 233] on span "Asociar Legajo" at bounding box center [993, 242] width 119 height 18
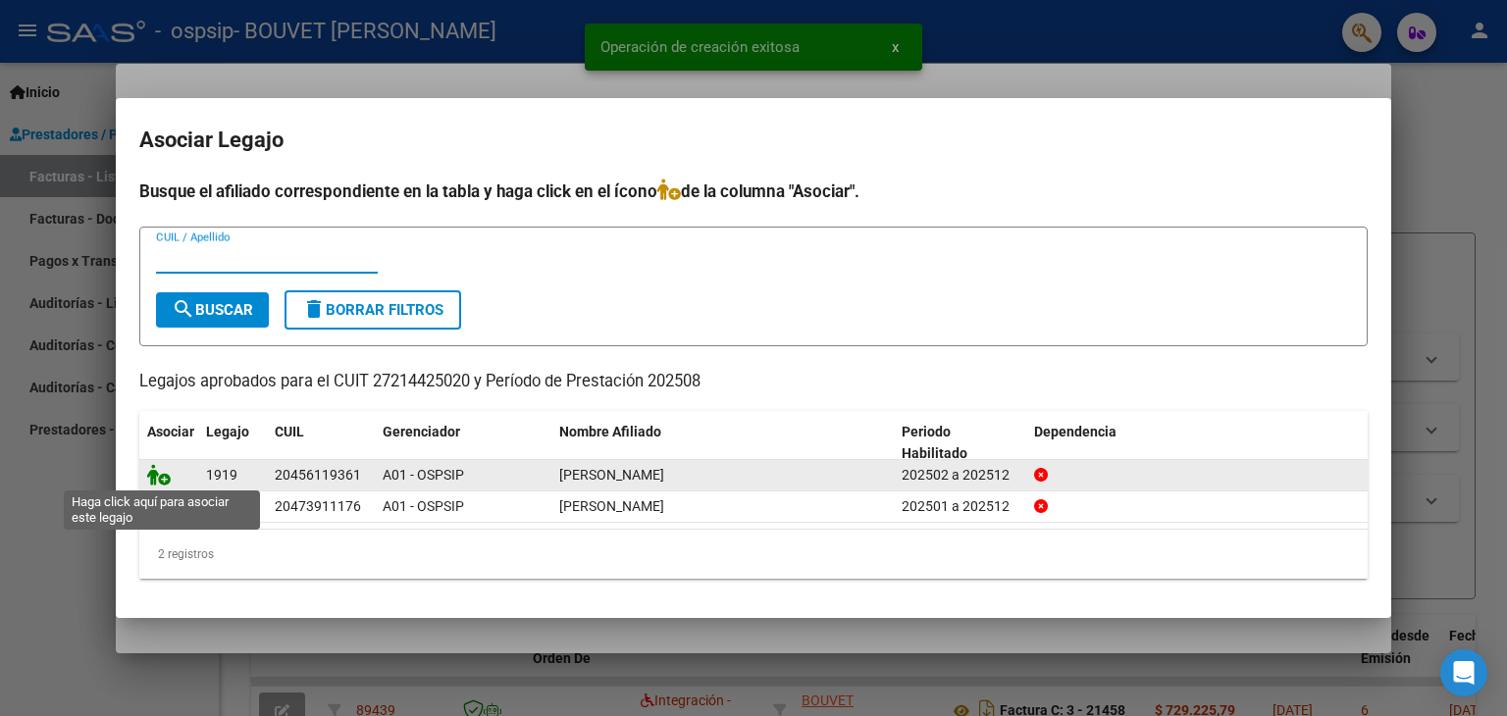
click at [167, 471] on icon at bounding box center [159, 475] width 24 height 22
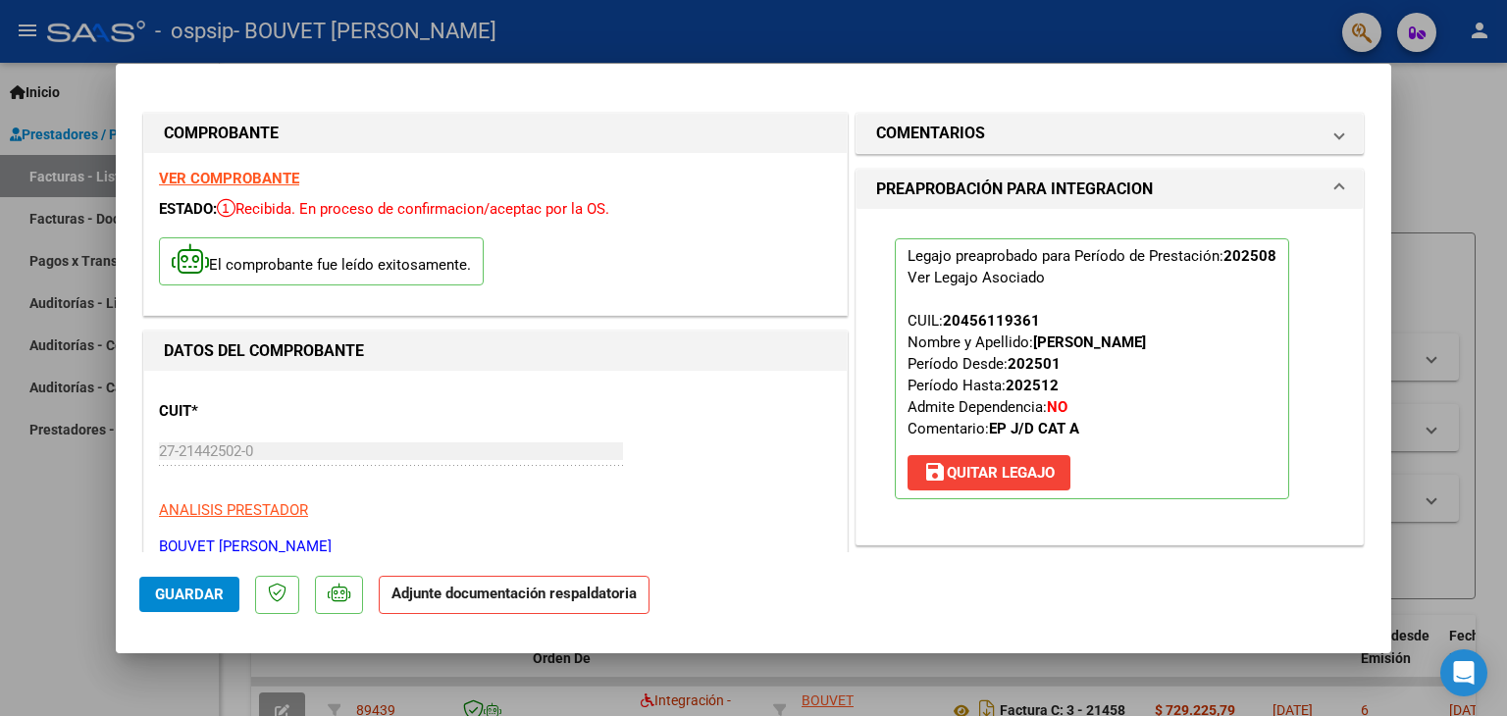
scroll to position [490, 0]
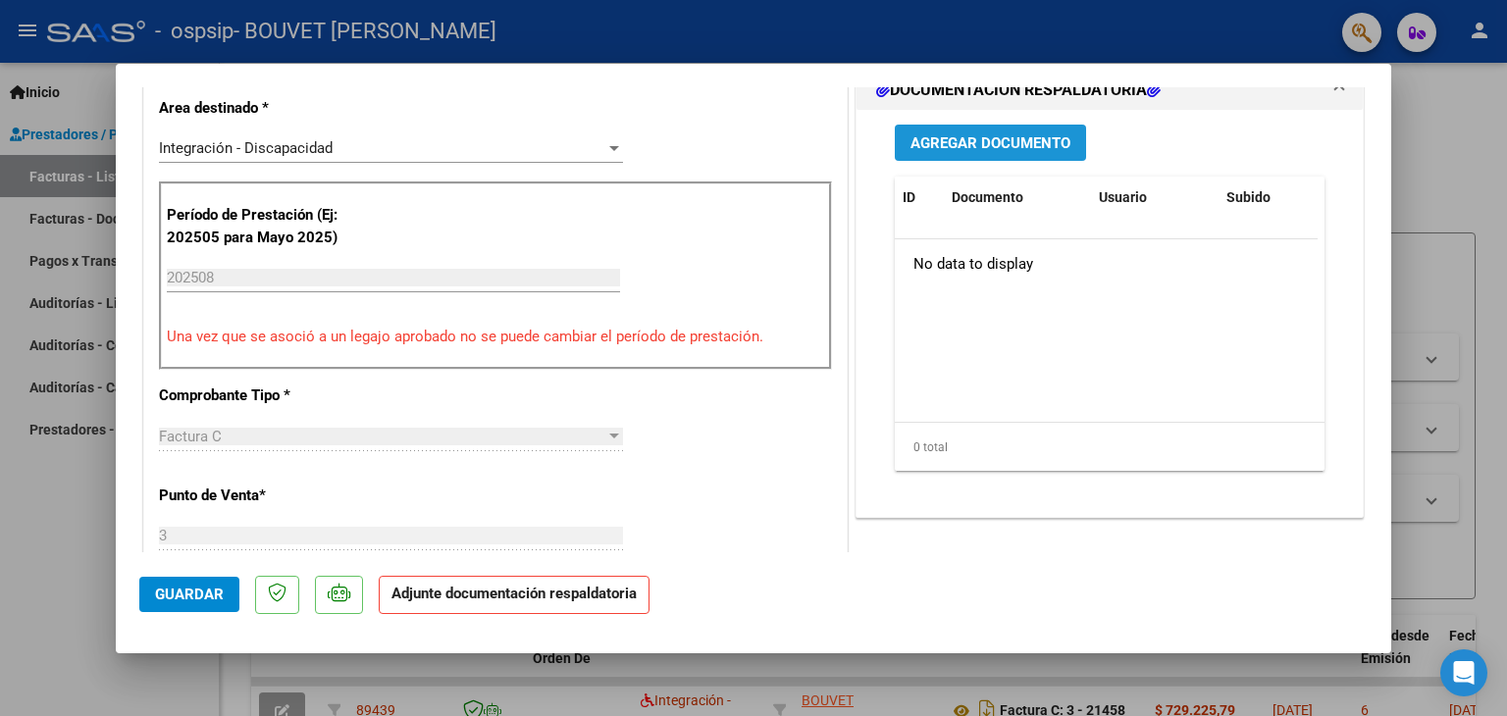
click at [1040, 146] on span "Agregar Documento" at bounding box center [990, 143] width 160 height 18
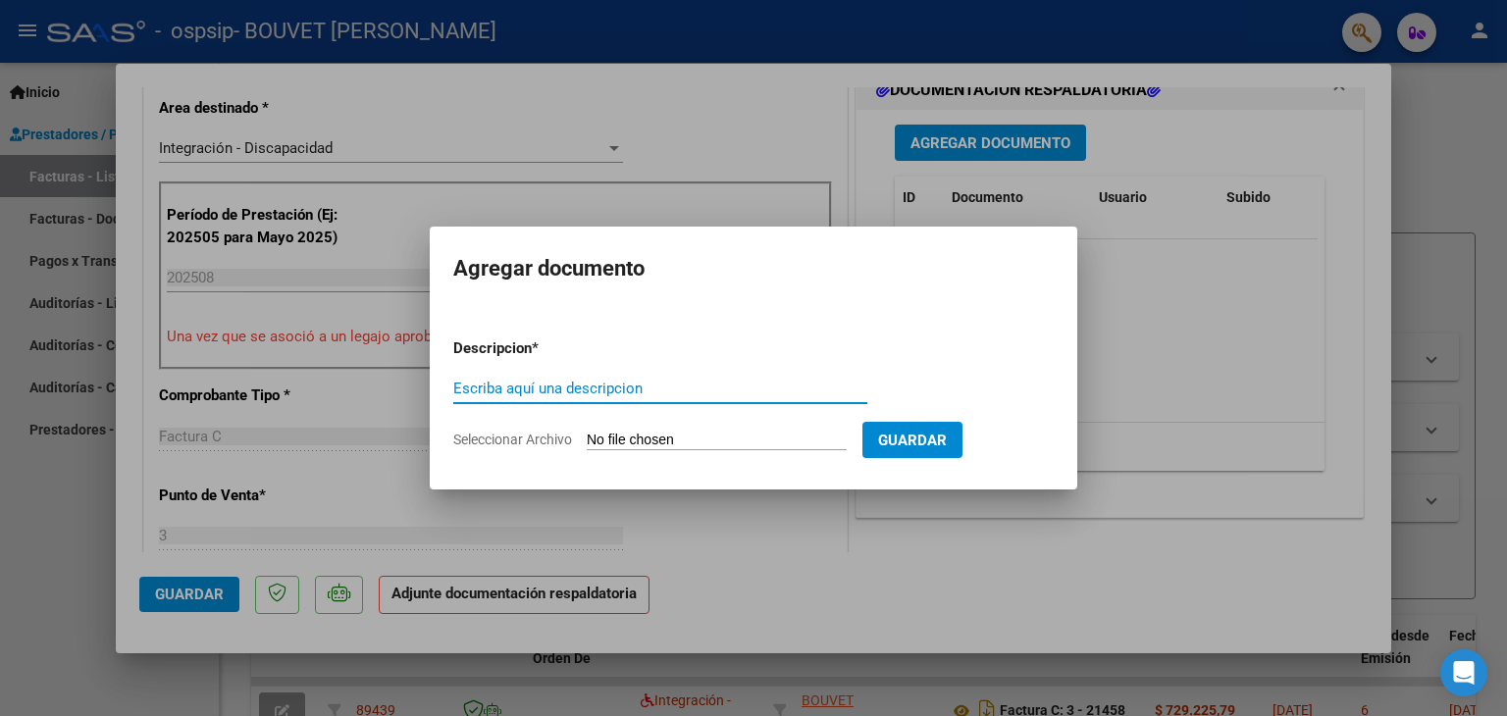
click at [648, 385] on input "Escriba aquí una descripcion" at bounding box center [660, 389] width 414 height 18
type input "asistencia"
click at [622, 435] on input "Seleccionar Archivo" at bounding box center [717, 441] width 260 height 19
drag, startPoint x: 641, startPoint y: 433, endPoint x: 640, endPoint y: 442, distance: 10.0
click at [640, 442] on input "Seleccionar Archivo" at bounding box center [717, 441] width 260 height 19
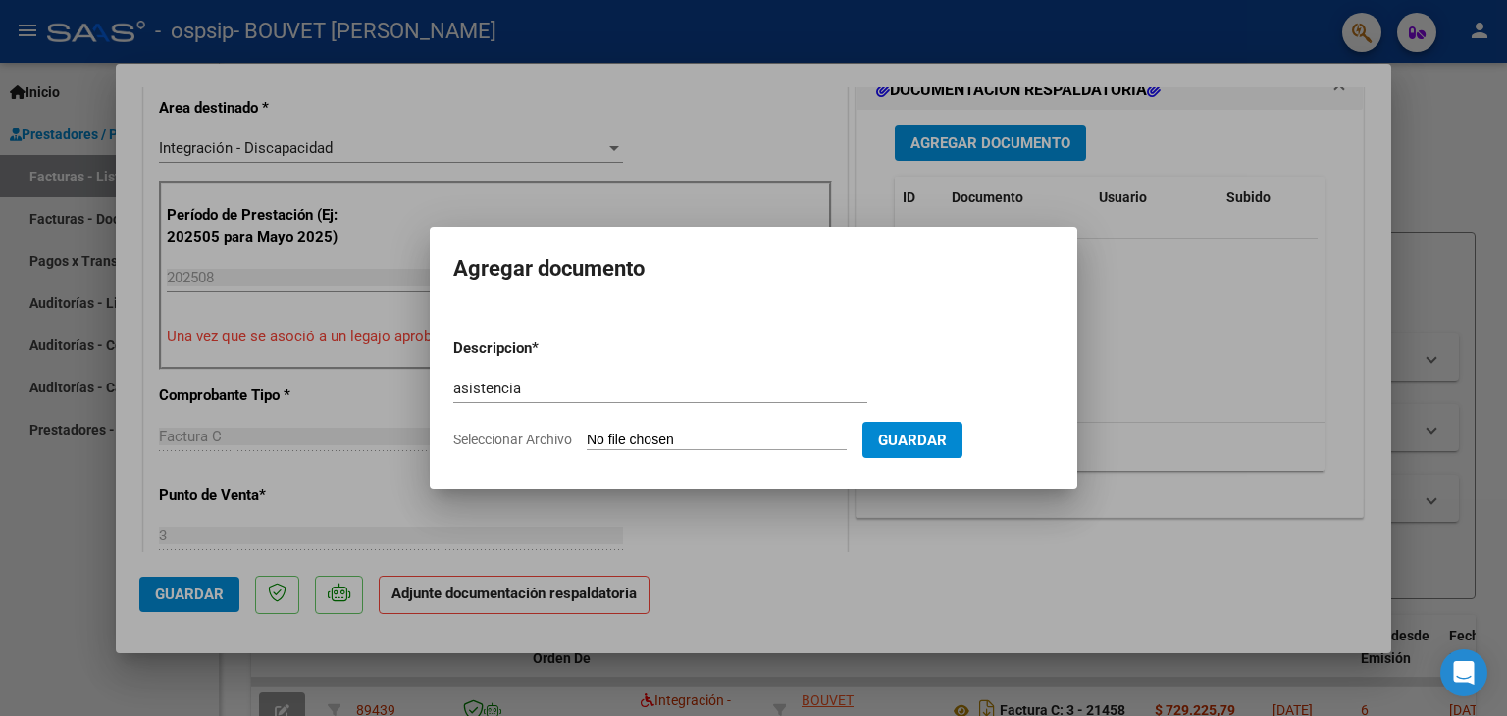
type input "C:\fakepath\NUÑEZ ASIST [DATE].pdf"
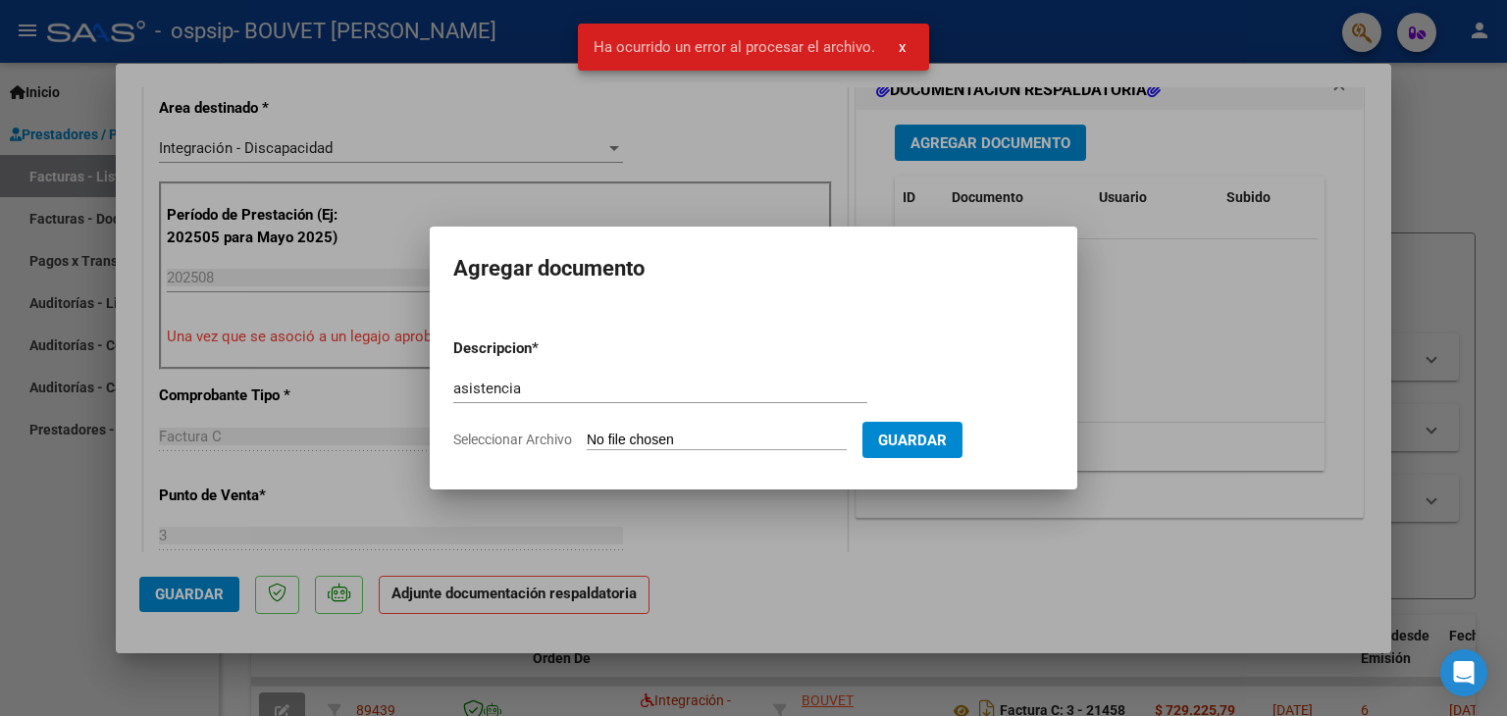
click at [641, 431] on app-file-uploader "Seleccionar Archivo" at bounding box center [657, 440] width 409 height 18
click at [548, 436] on span "Seleccionar Archivo" at bounding box center [512, 440] width 119 height 16
click at [587, 436] on input "Seleccionar Archivo" at bounding box center [717, 441] width 260 height 19
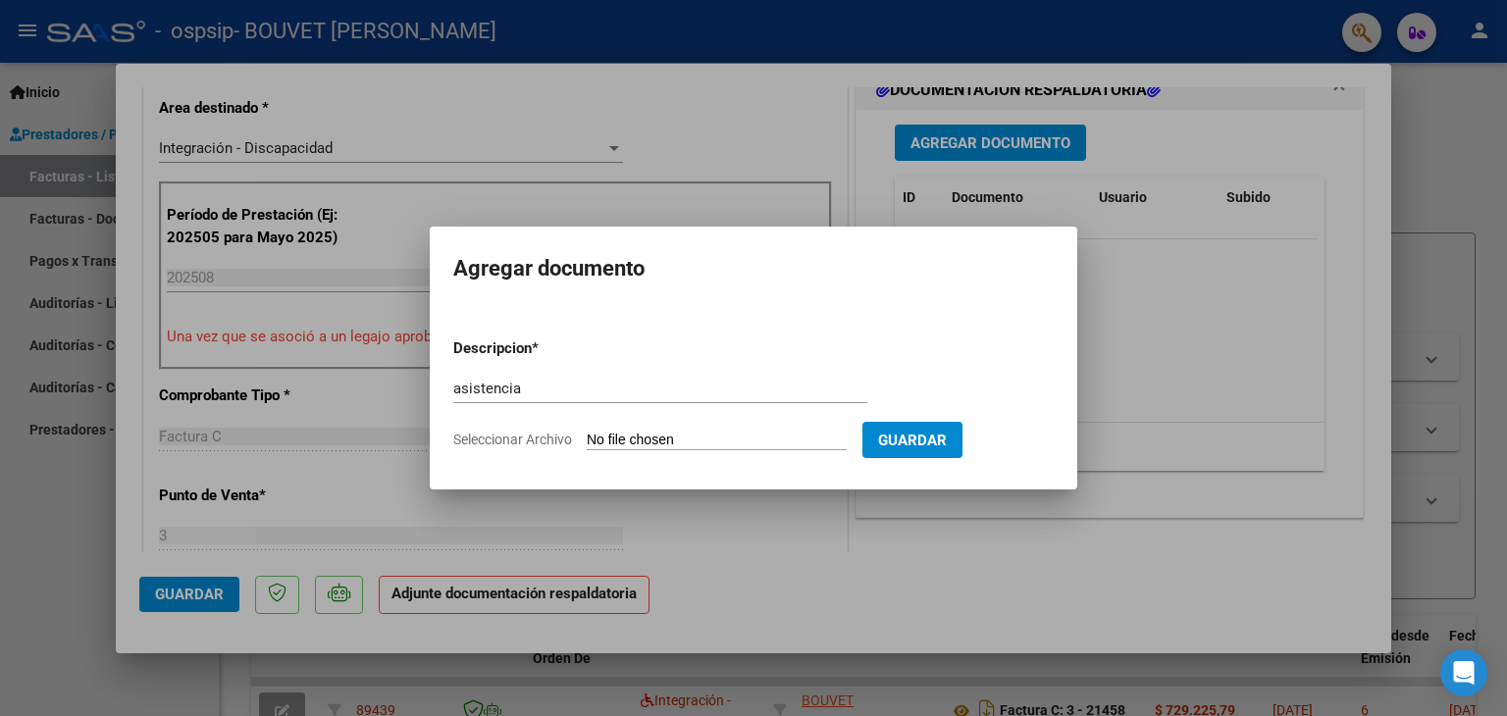
type input "C:\fakepath\NUÑEZ ASIST [DATE].pdf"
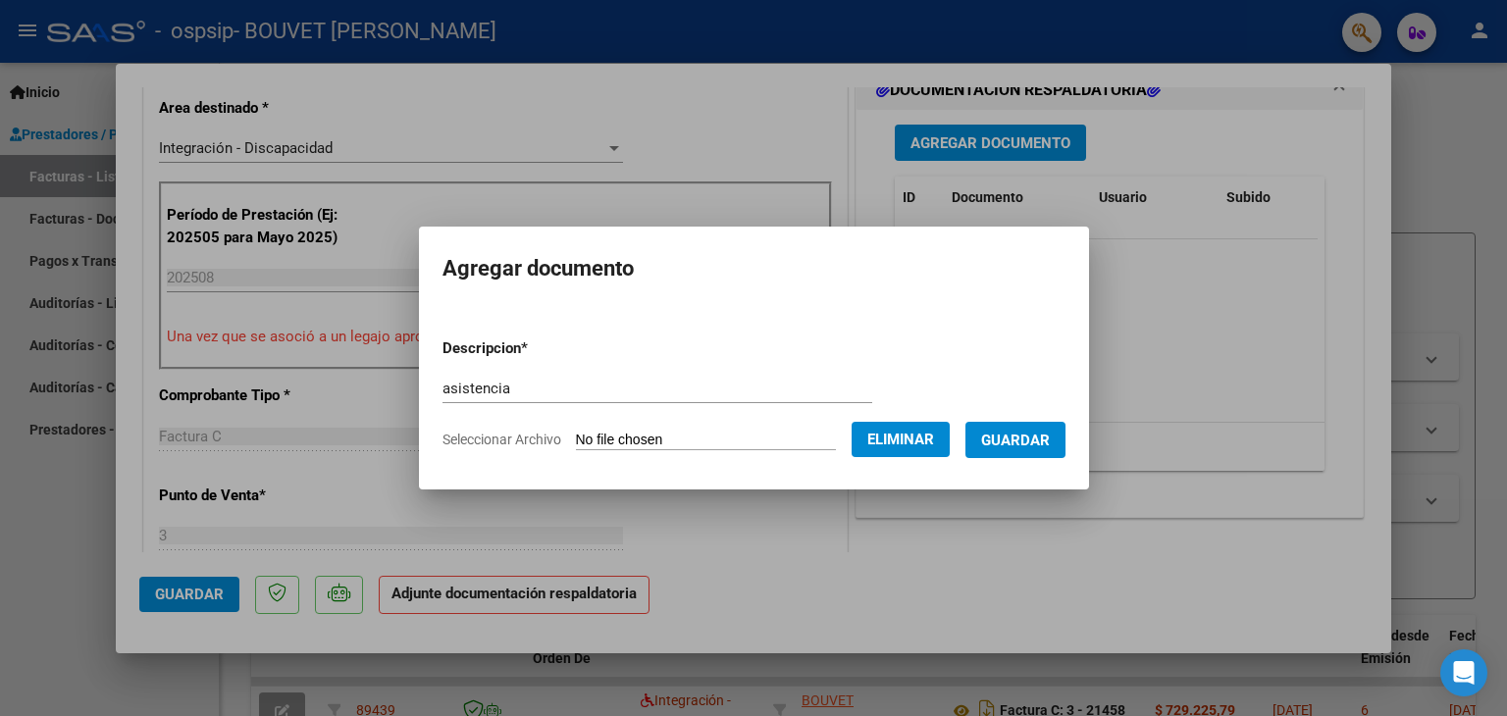
click at [1038, 451] on button "Guardar" at bounding box center [1015, 440] width 100 height 36
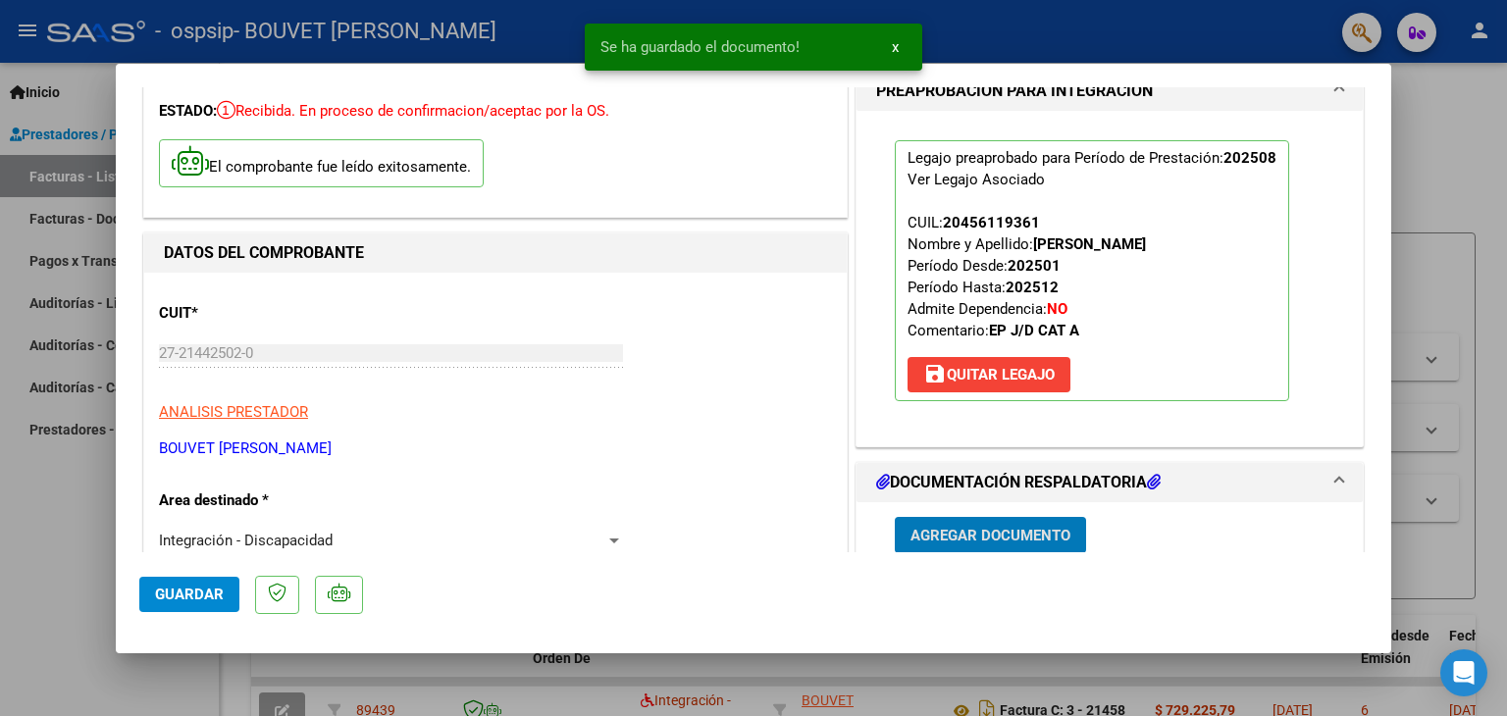
scroll to position [0, 0]
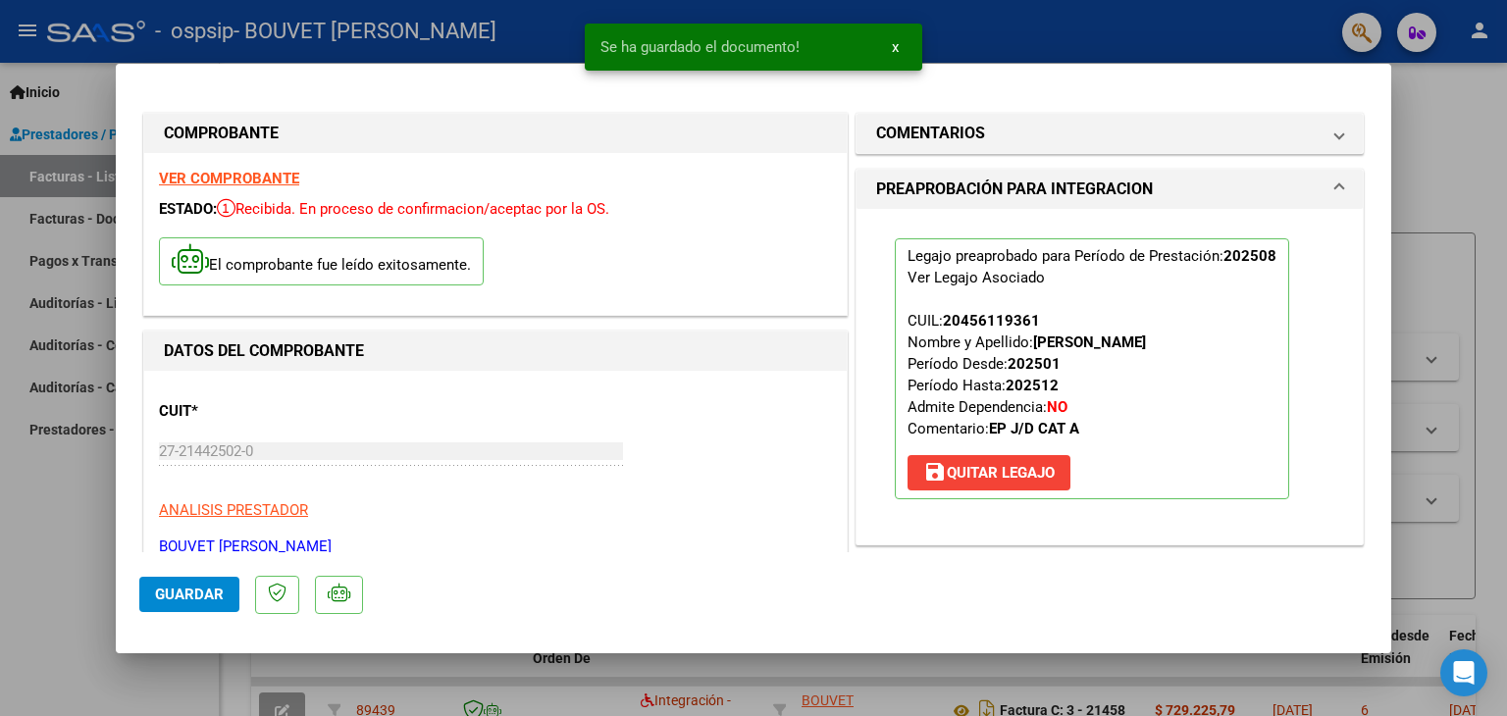
click at [218, 605] on button "Guardar" at bounding box center [189, 594] width 100 height 35
click at [1441, 156] on div at bounding box center [753, 358] width 1507 height 716
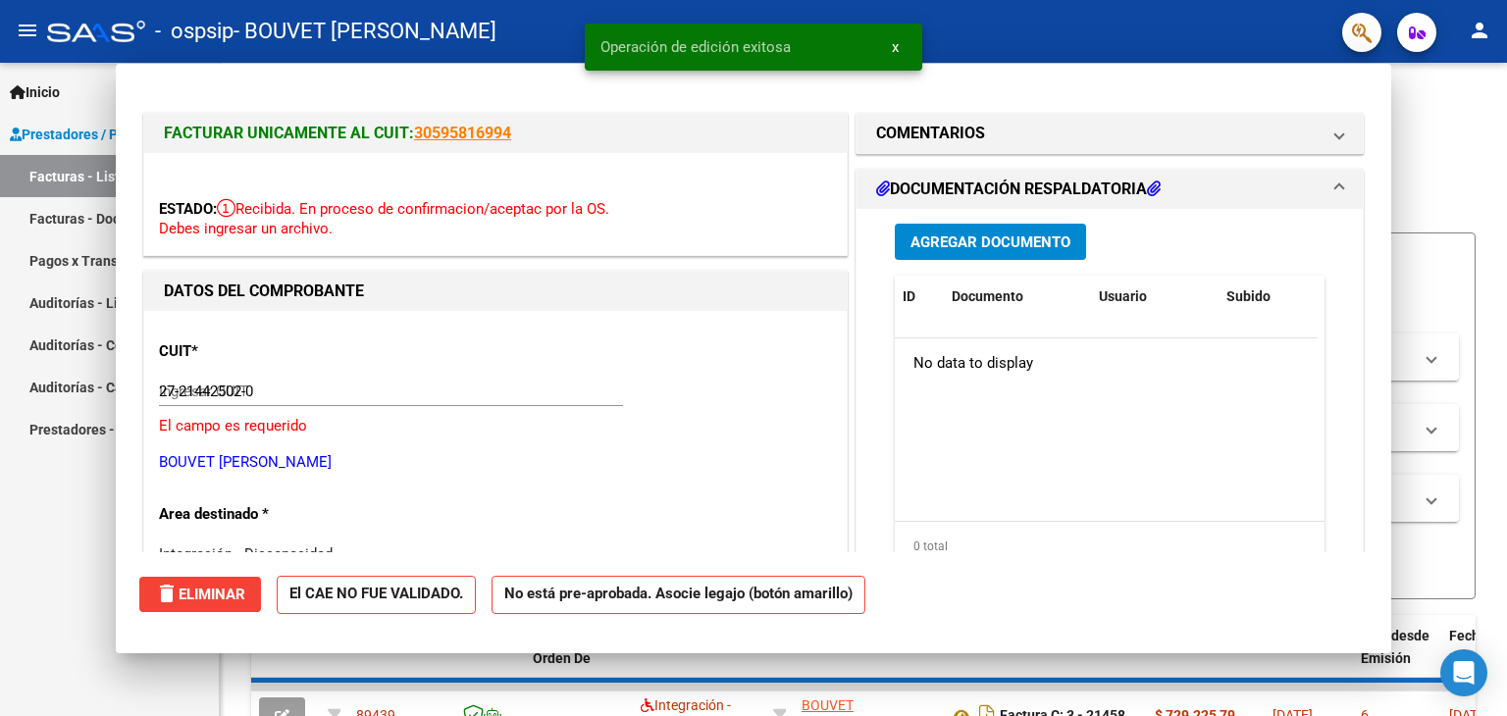
type input "$ 0,00"
